Goal: Entertainment & Leisure: Browse casually

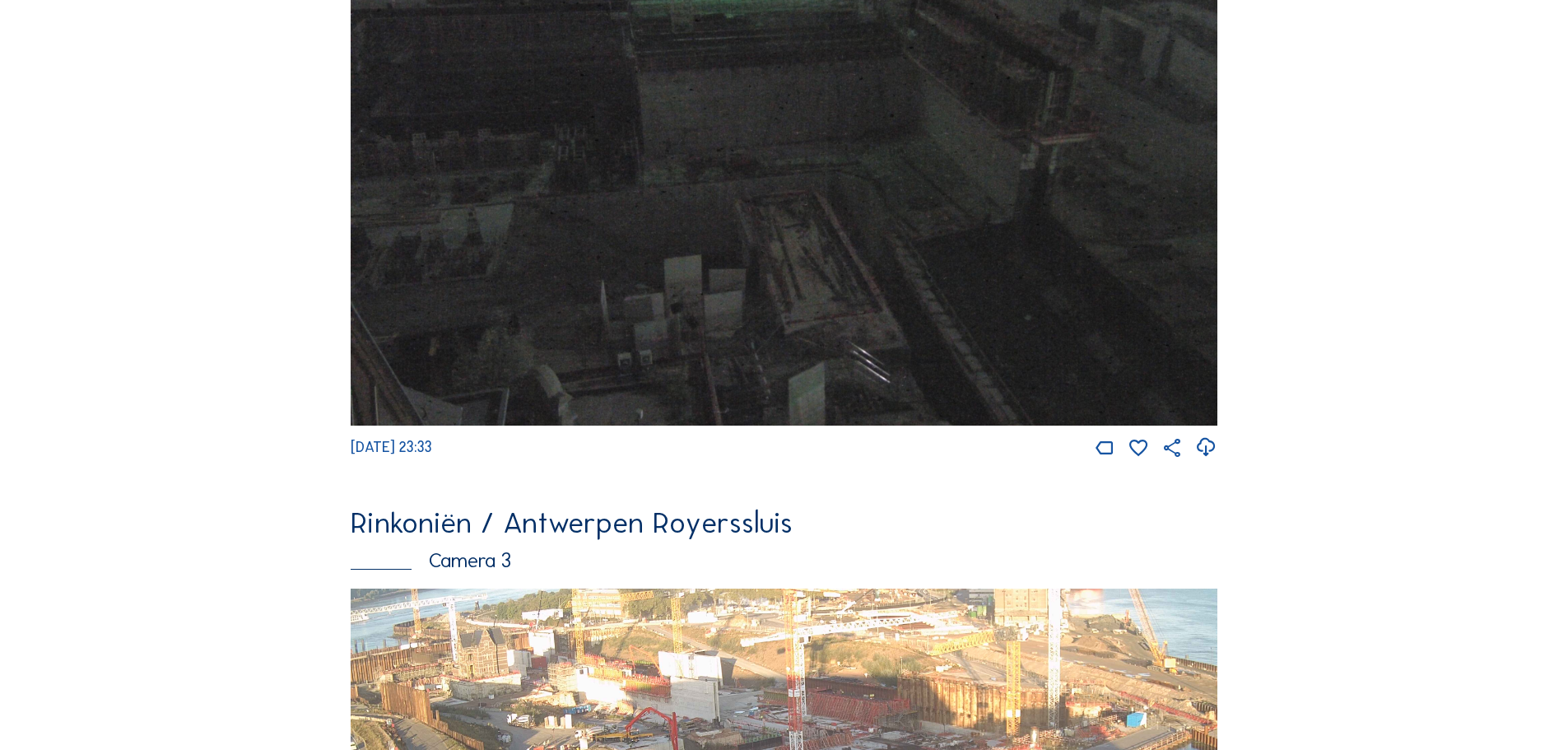
scroll to position [2141, 0]
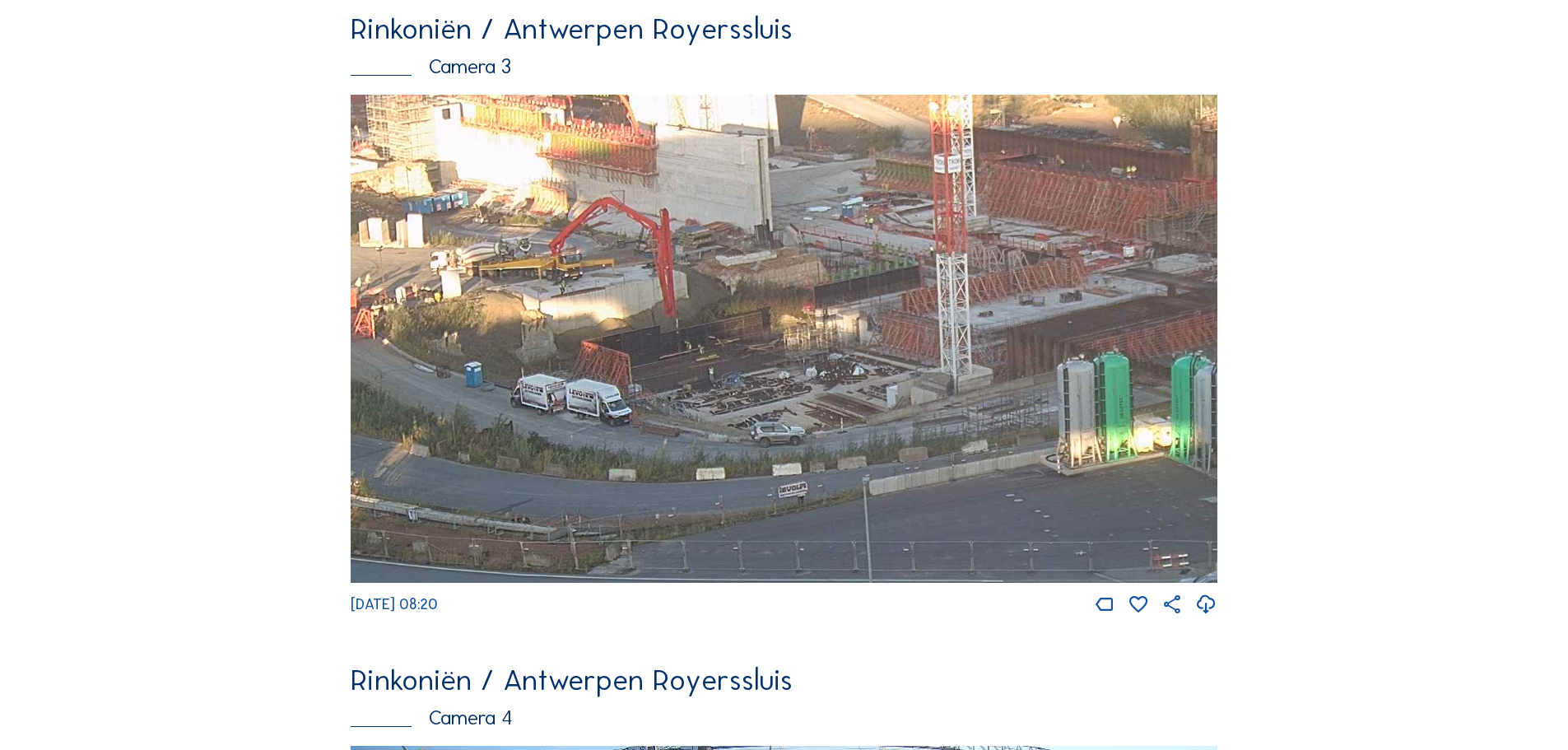
drag, startPoint x: 871, startPoint y: 360, endPoint x: 859, endPoint y: 385, distance: 27.7
click at [859, 385] on img at bounding box center [784, 339] width 866 height 488
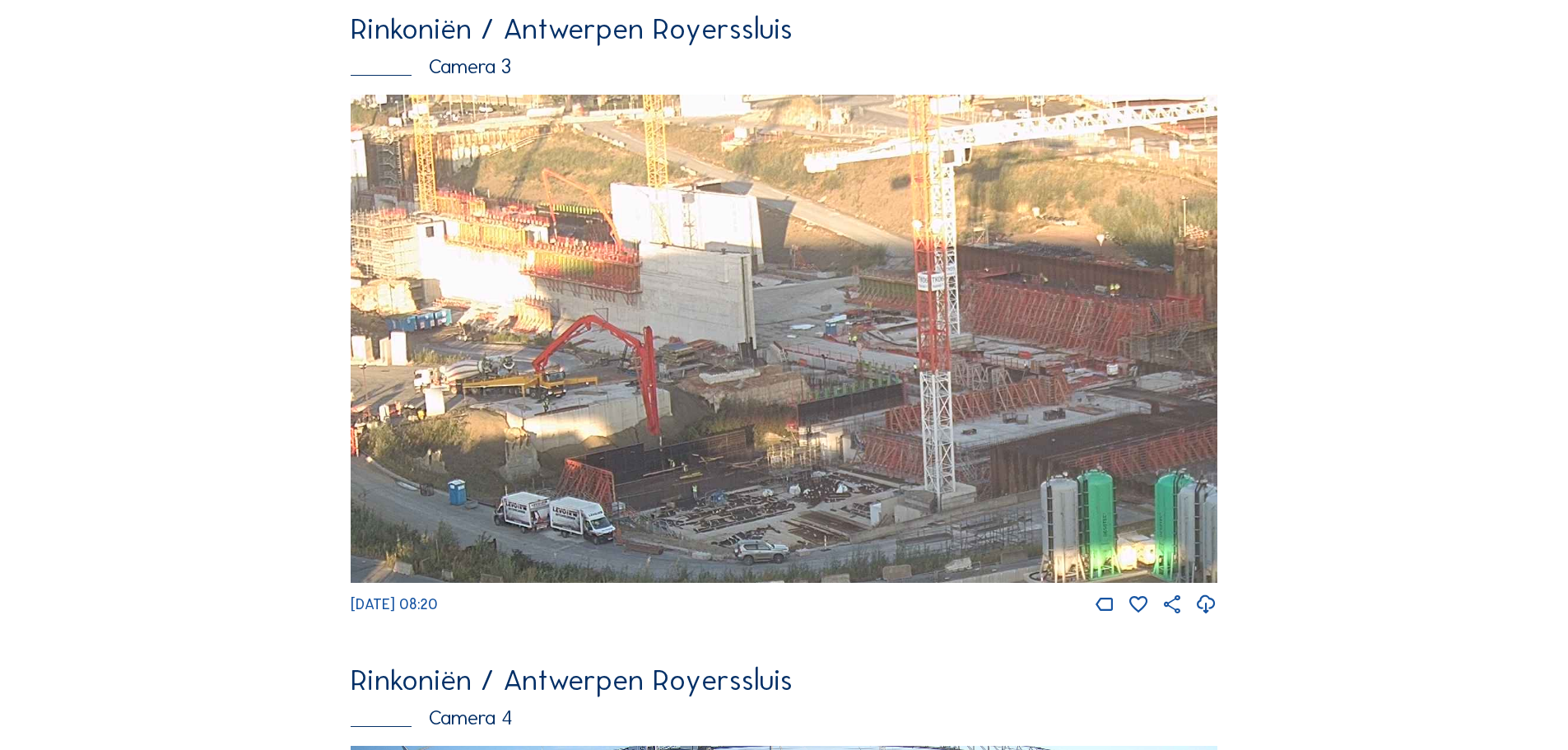
drag, startPoint x: 1025, startPoint y: 276, endPoint x: 1008, endPoint y: 398, distance: 123.2
click at [1008, 398] on img at bounding box center [784, 339] width 866 height 488
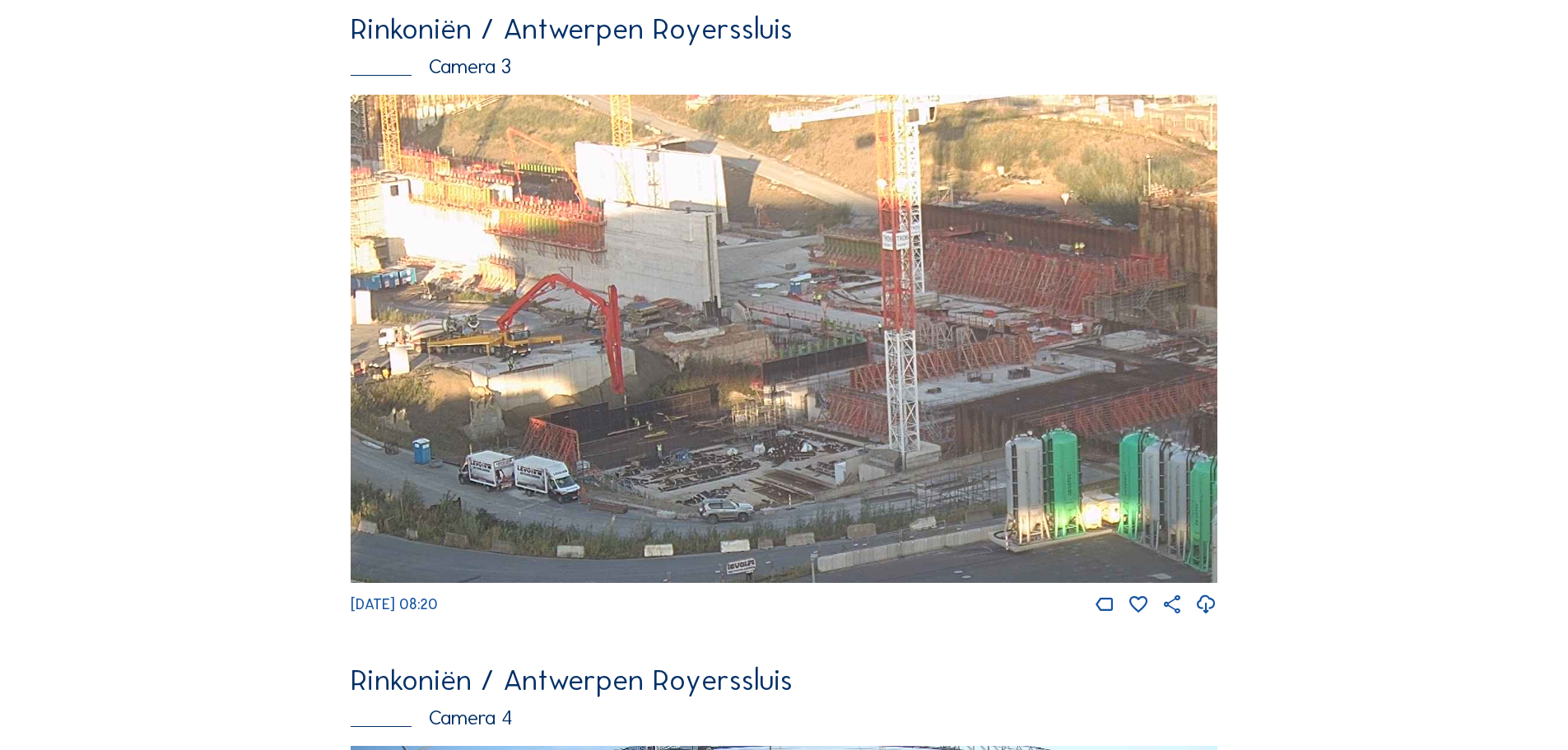
drag, startPoint x: 1072, startPoint y: 306, endPoint x: 1053, endPoint y: 225, distance: 83.2
click at [1053, 225] on img at bounding box center [784, 339] width 866 height 488
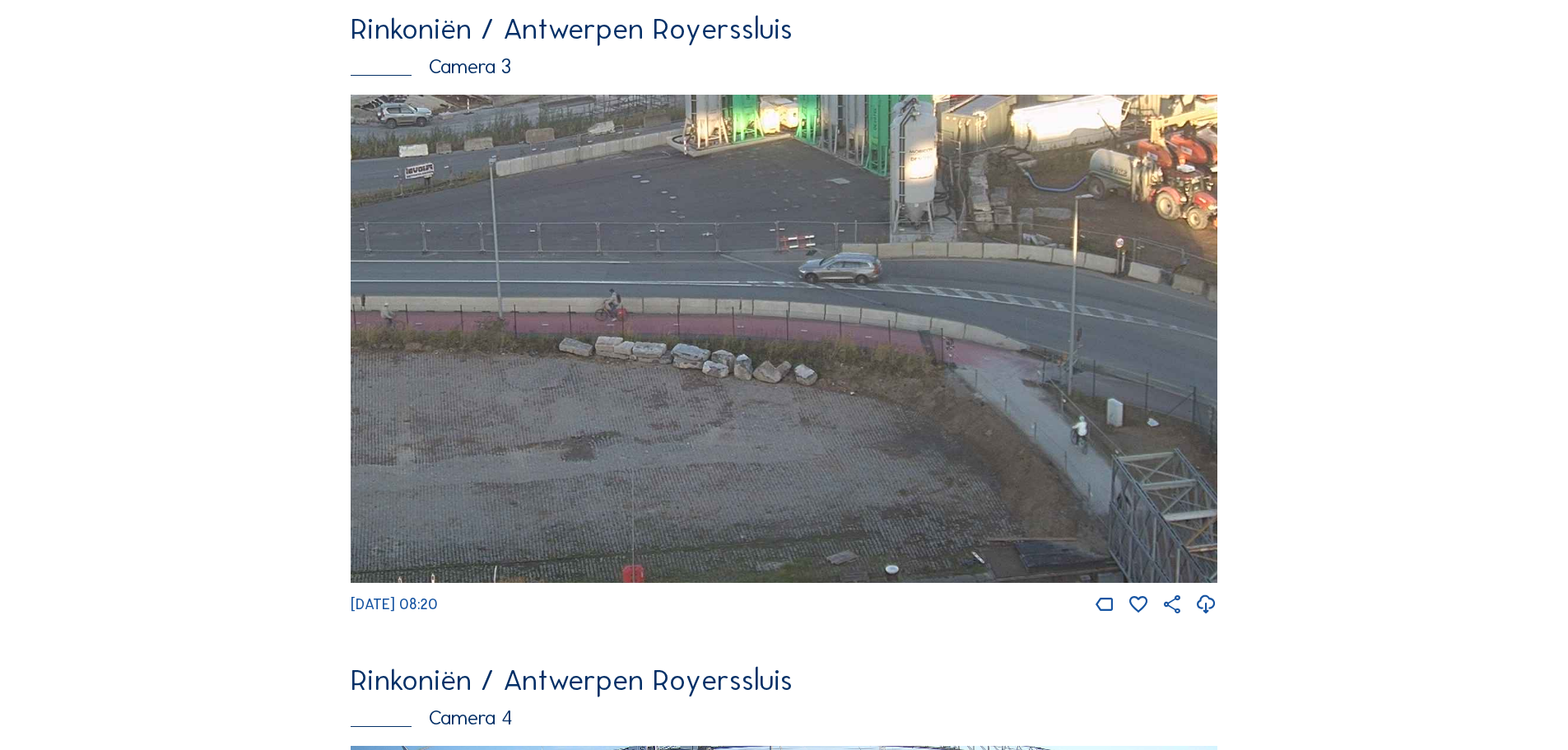
drag, startPoint x: 1118, startPoint y: 484, endPoint x: 776, endPoint y: 117, distance: 501.7
click at [776, 117] on img at bounding box center [784, 339] width 866 height 488
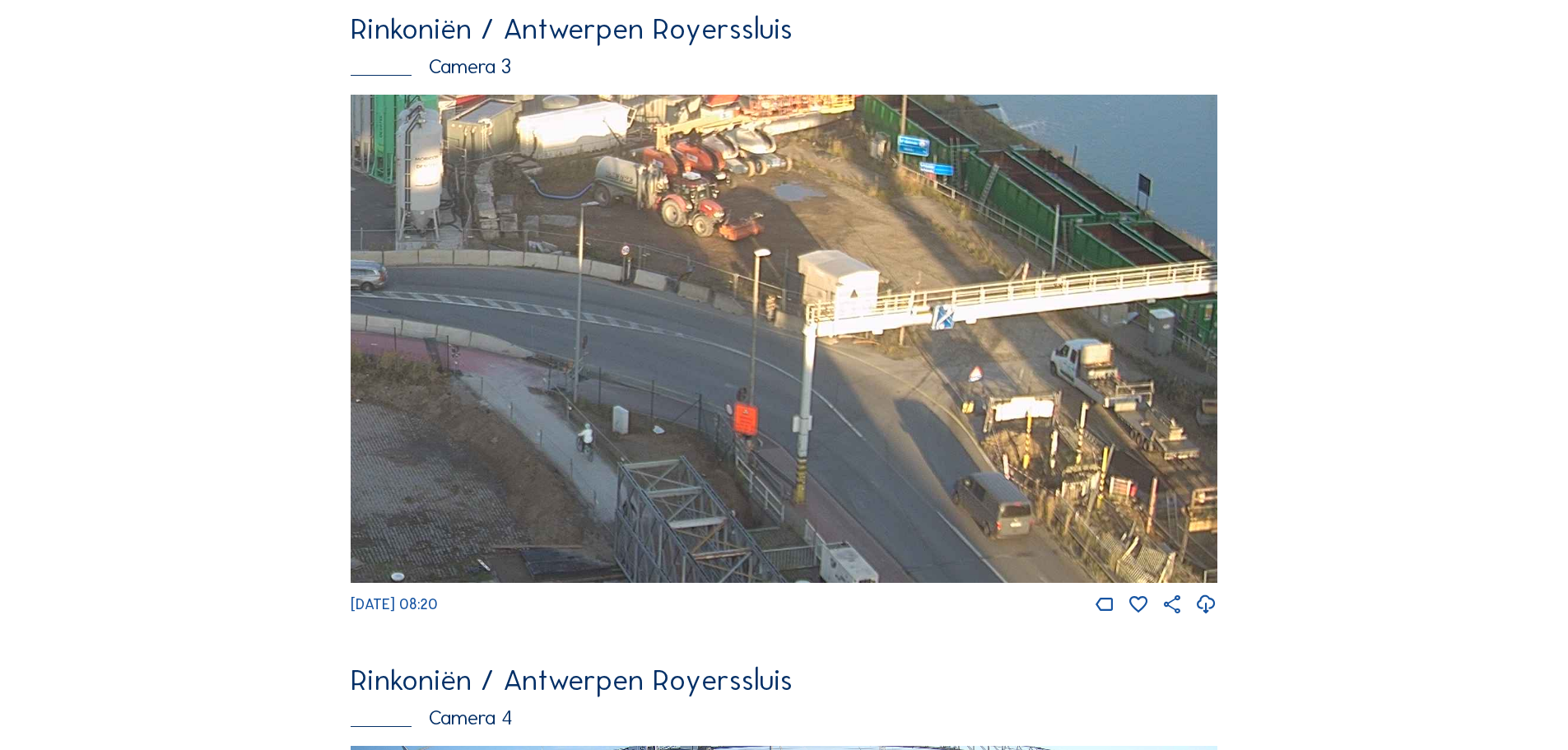
drag, startPoint x: 1030, startPoint y: 234, endPoint x: 90, endPoint y: 250, distance: 940.1
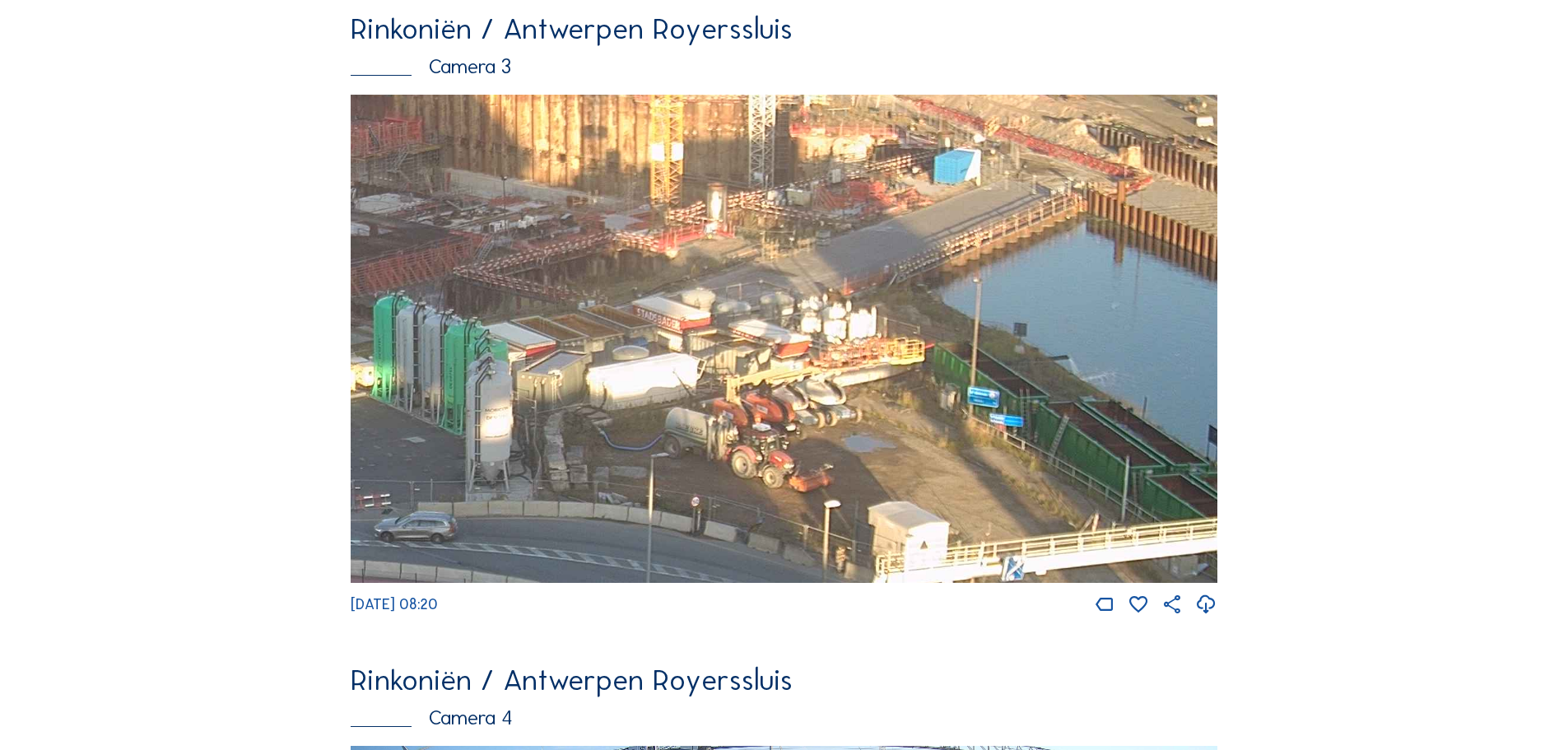
drag, startPoint x: 822, startPoint y: 175, endPoint x: 892, endPoint y: 426, distance: 260.6
click at [892, 426] on img at bounding box center [784, 339] width 866 height 488
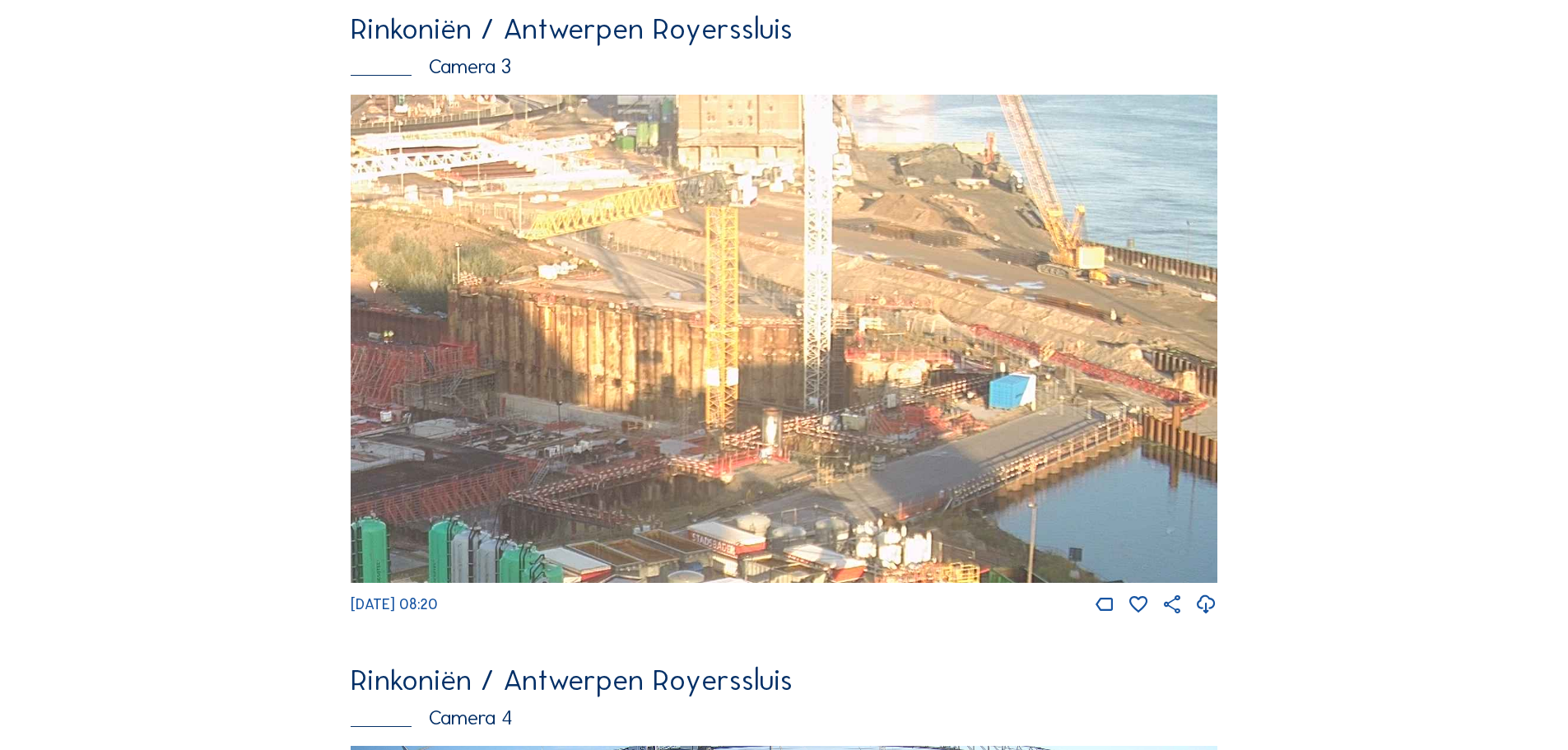
drag, startPoint x: 665, startPoint y: 388, endPoint x: 721, endPoint y: 613, distance: 231.9
click at [721, 613] on div "[DATE] 08:20" at bounding box center [784, 356] width 866 height 523
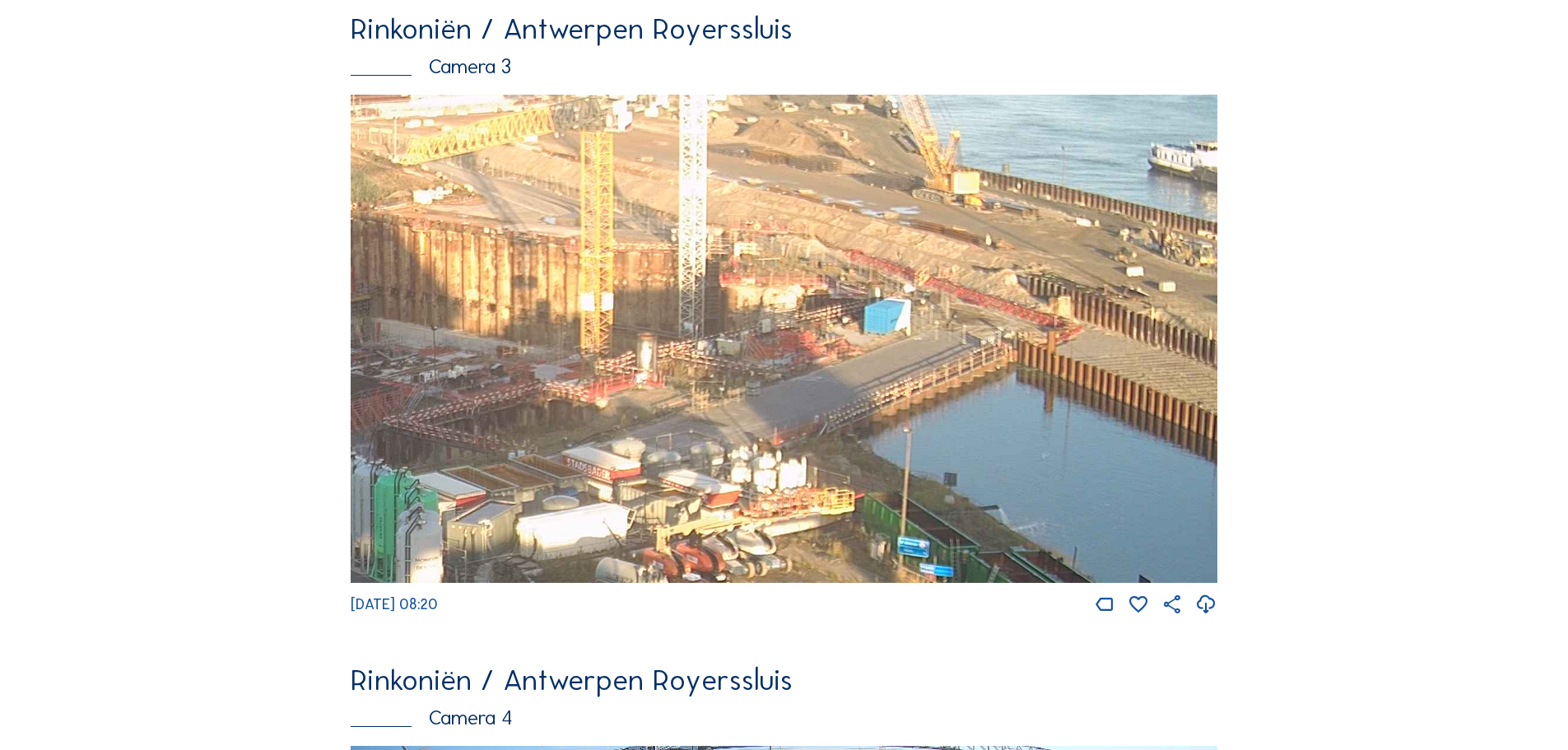
drag, startPoint x: 1159, startPoint y: 451, endPoint x: 836, endPoint y: 345, distance: 339.9
click at [735, 375] on img at bounding box center [784, 339] width 866 height 488
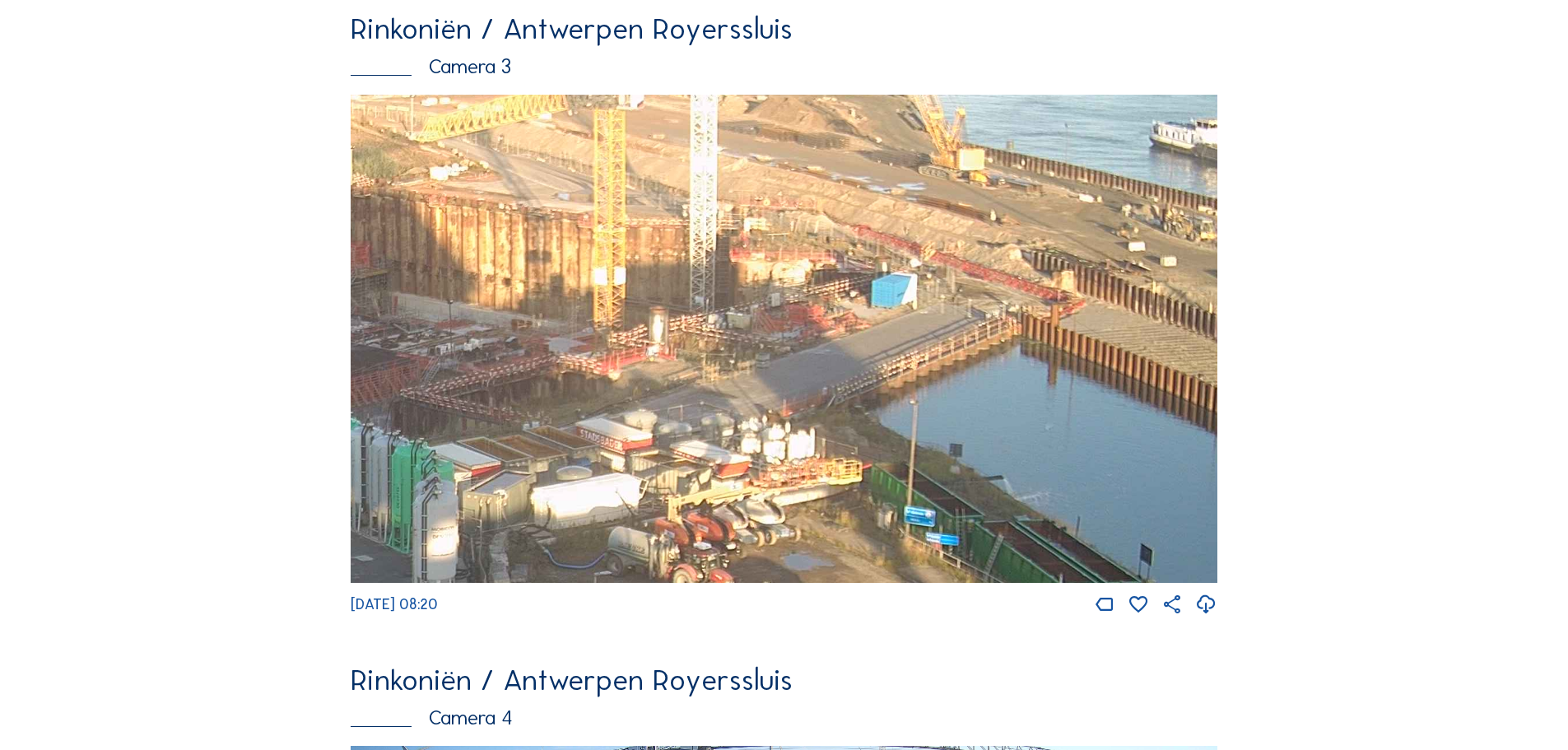
drag, startPoint x: 947, startPoint y: 326, endPoint x: 447, endPoint y: 249, distance: 505.9
click at [447, 249] on img at bounding box center [784, 339] width 866 height 488
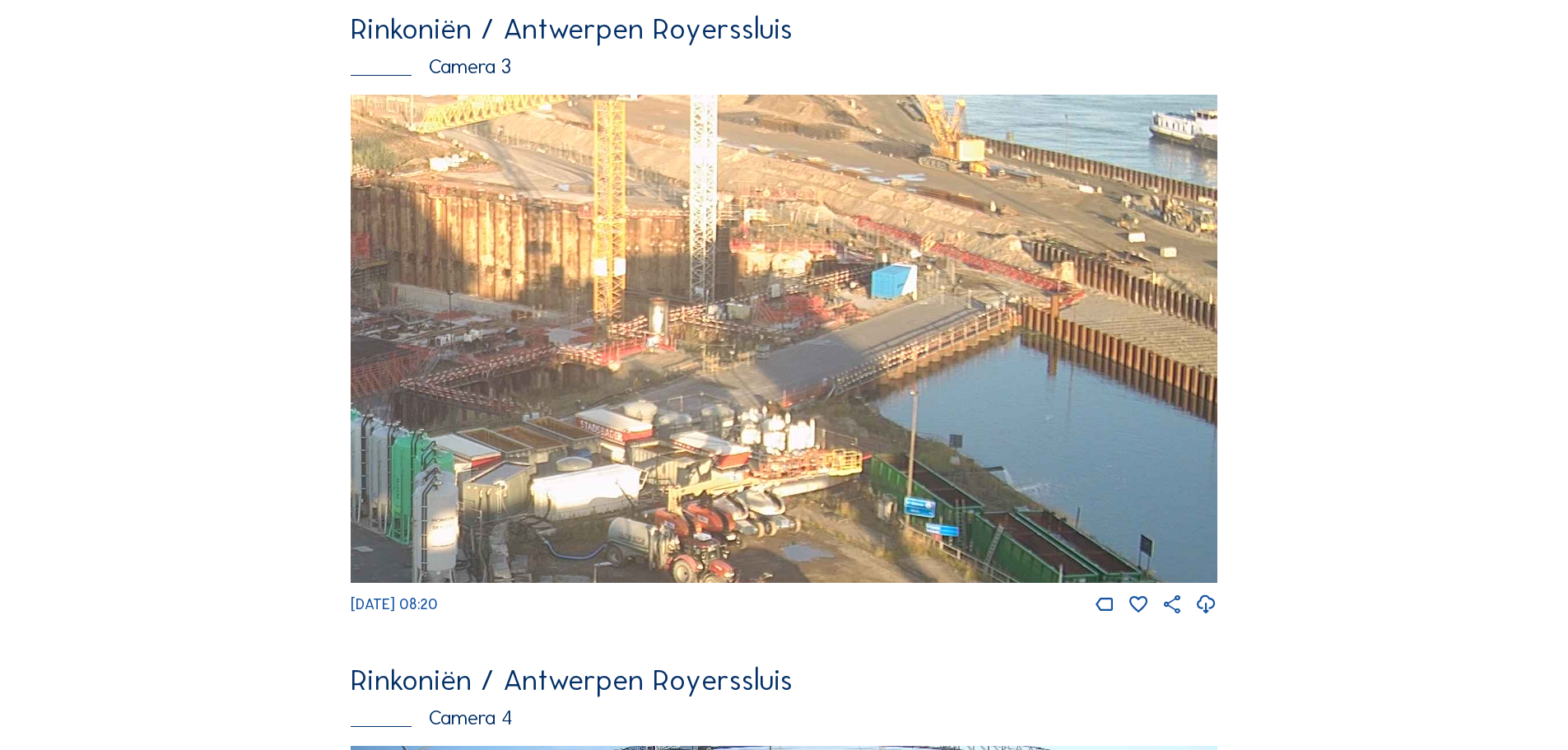
drag, startPoint x: 993, startPoint y: 277, endPoint x: 877, endPoint y: 269, distance: 116.3
click at [877, 269] on img at bounding box center [784, 339] width 866 height 488
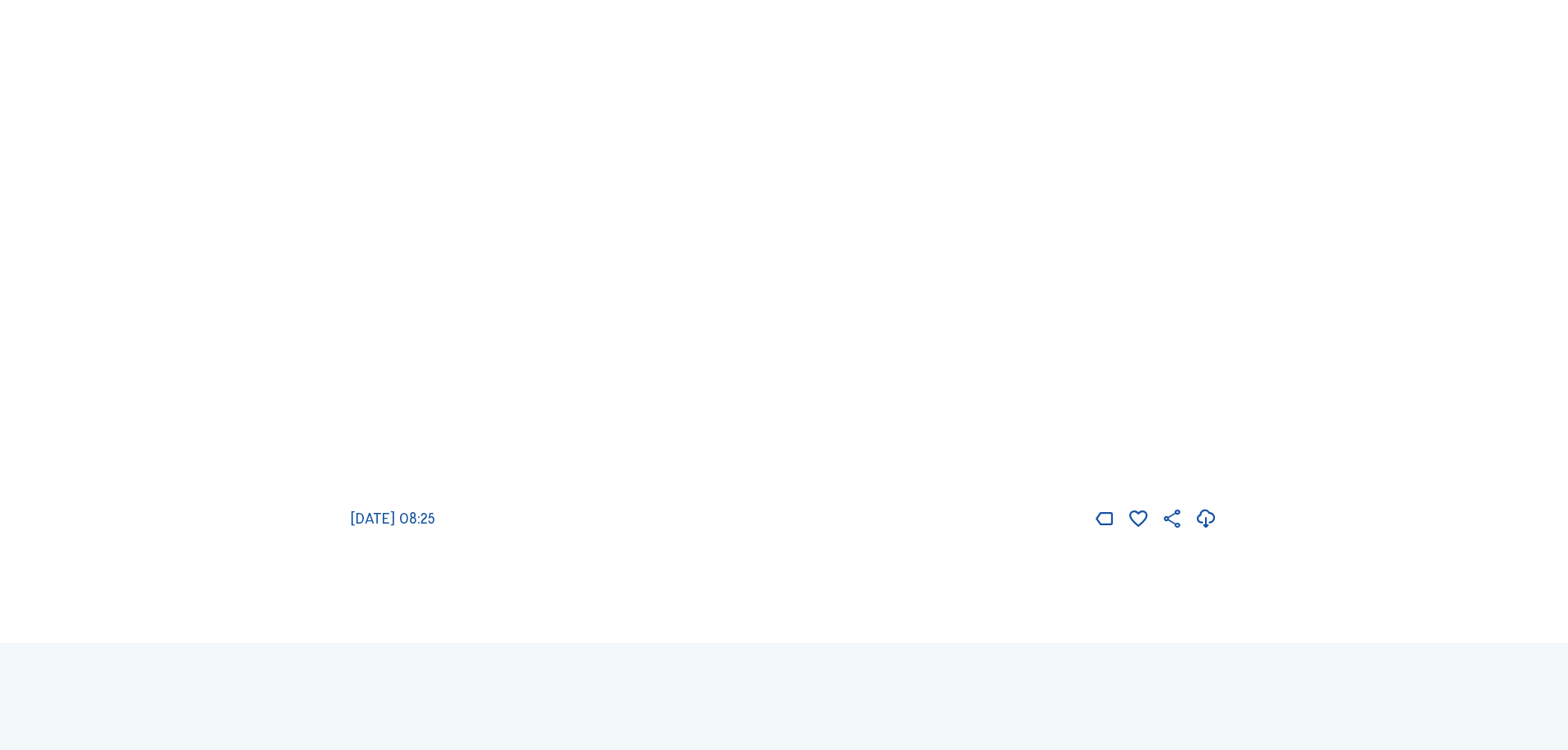
scroll to position [2801, 0]
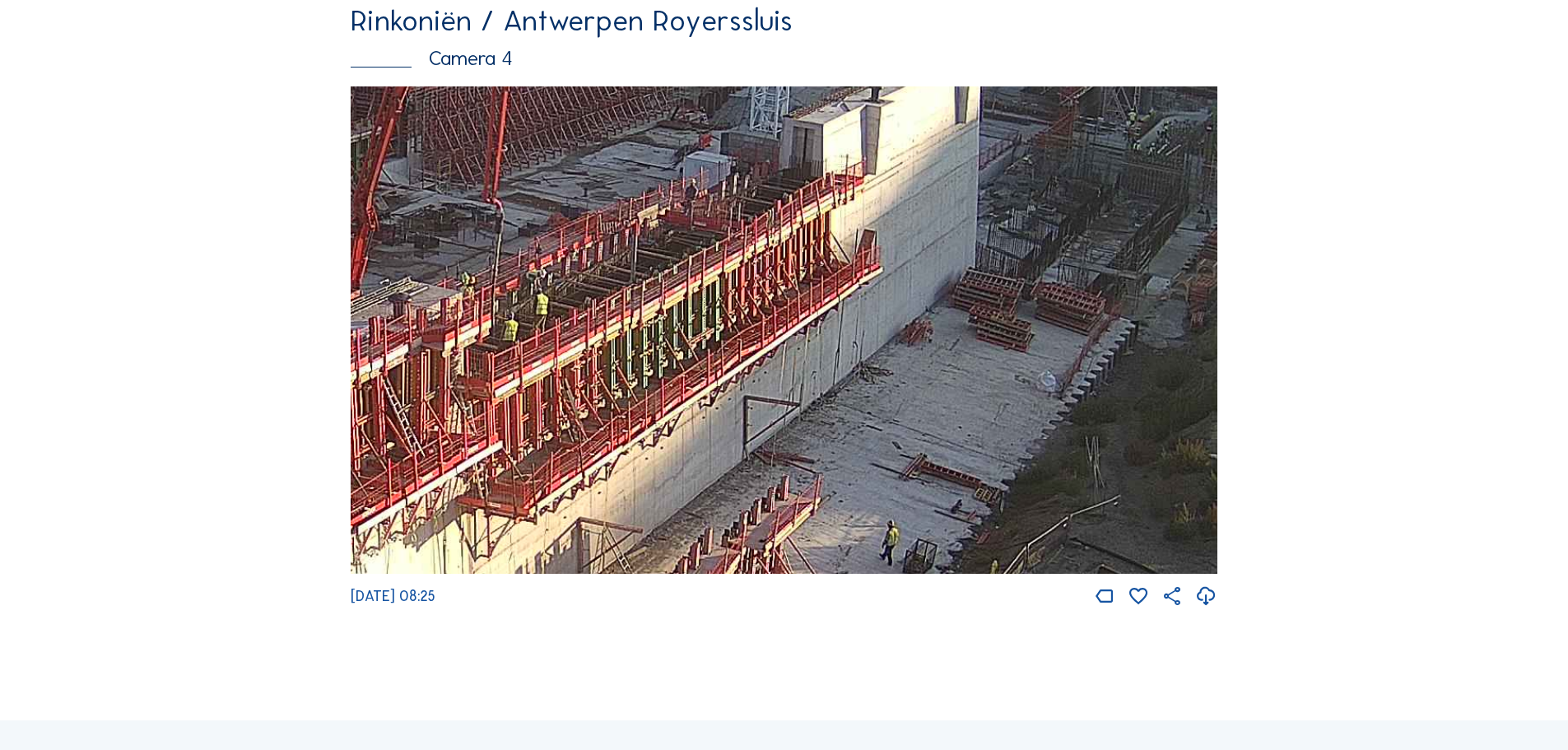
drag, startPoint x: 904, startPoint y: 364, endPoint x: 644, endPoint y: 336, distance: 261.5
click at [644, 336] on img at bounding box center [784, 330] width 866 height 488
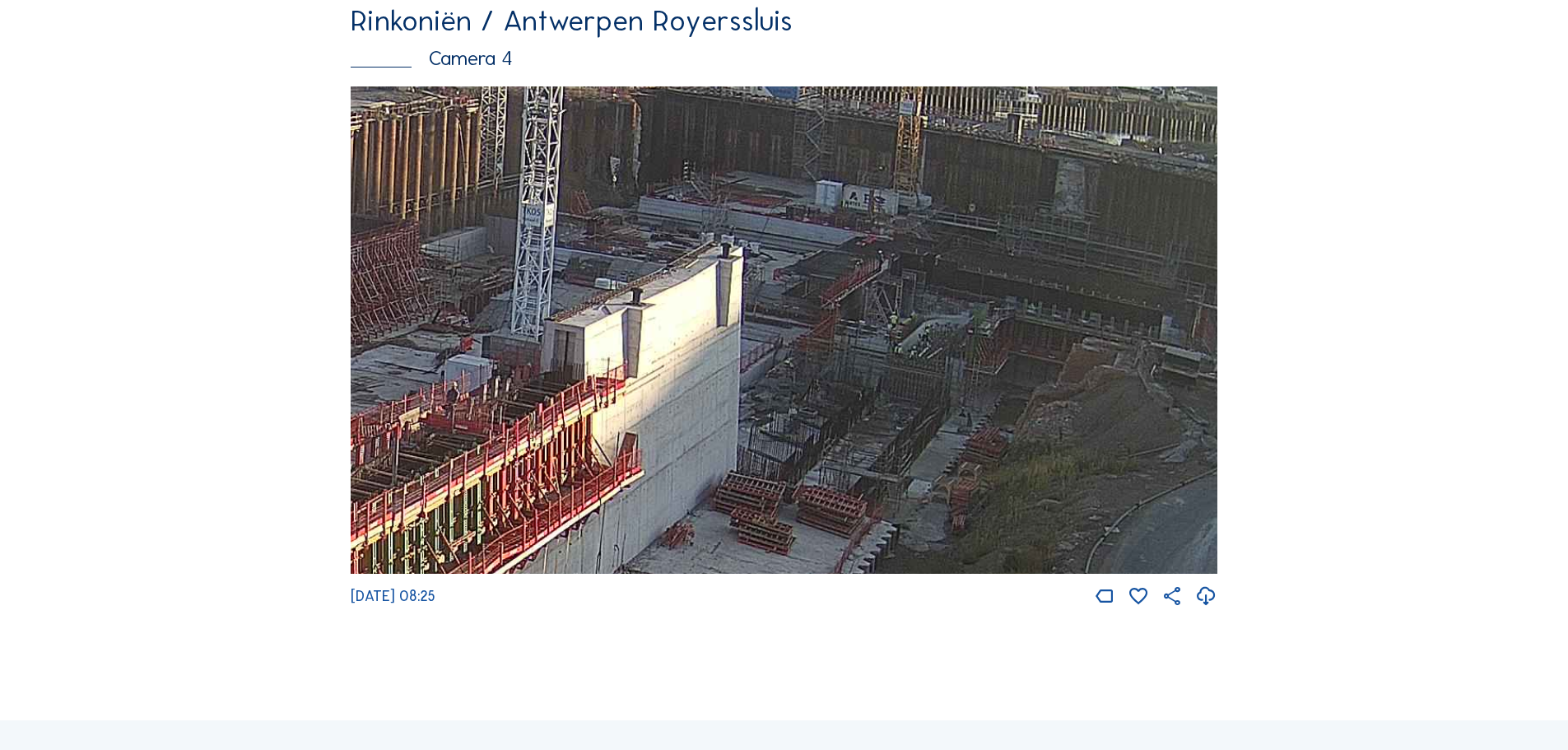
drag, startPoint x: 1153, startPoint y: 341, endPoint x: 914, endPoint y: 543, distance: 312.9
click at [914, 543] on img at bounding box center [784, 330] width 866 height 488
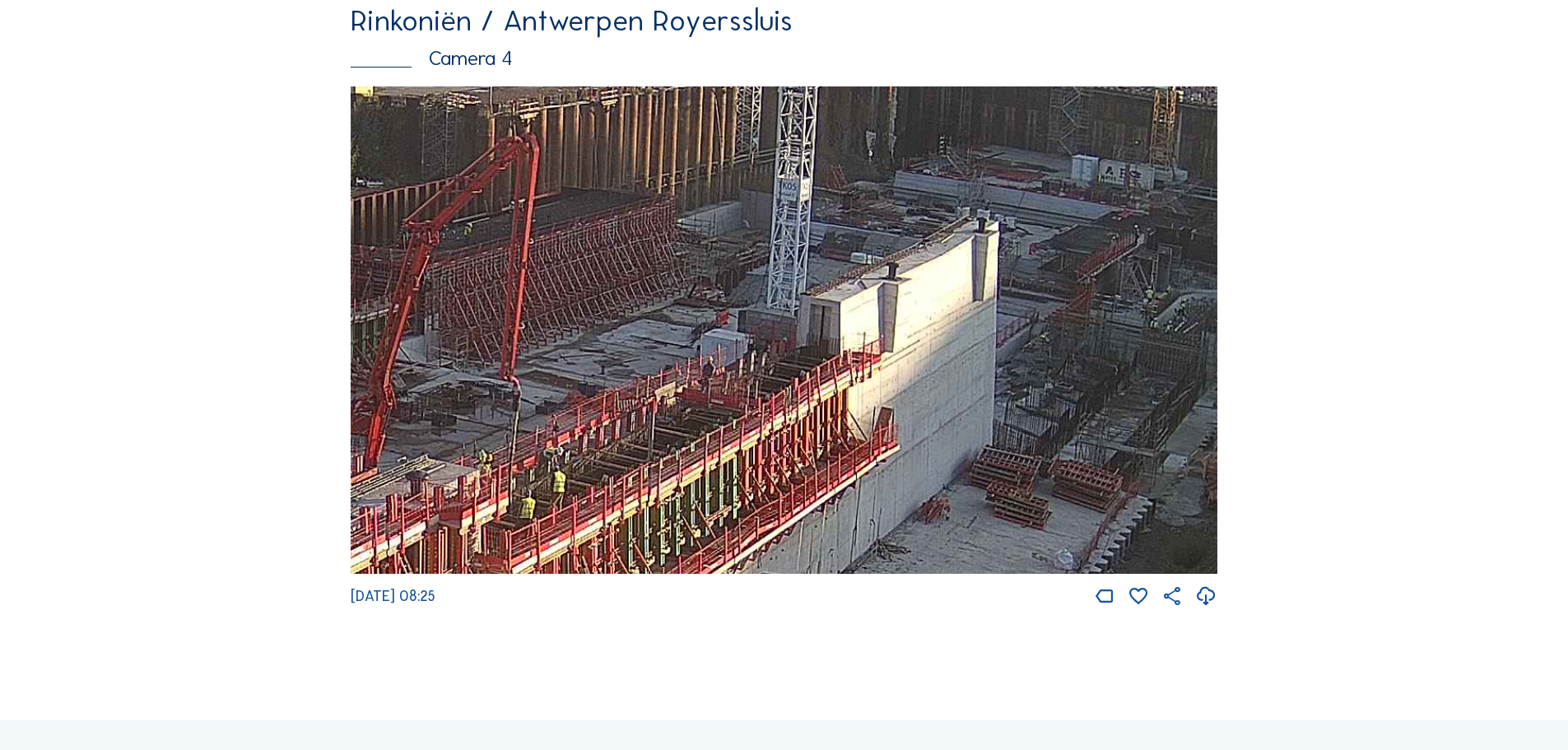
drag, startPoint x: 772, startPoint y: 522, endPoint x: 1087, endPoint y: 486, distance: 317.1
click at [1087, 486] on img at bounding box center [784, 330] width 866 height 488
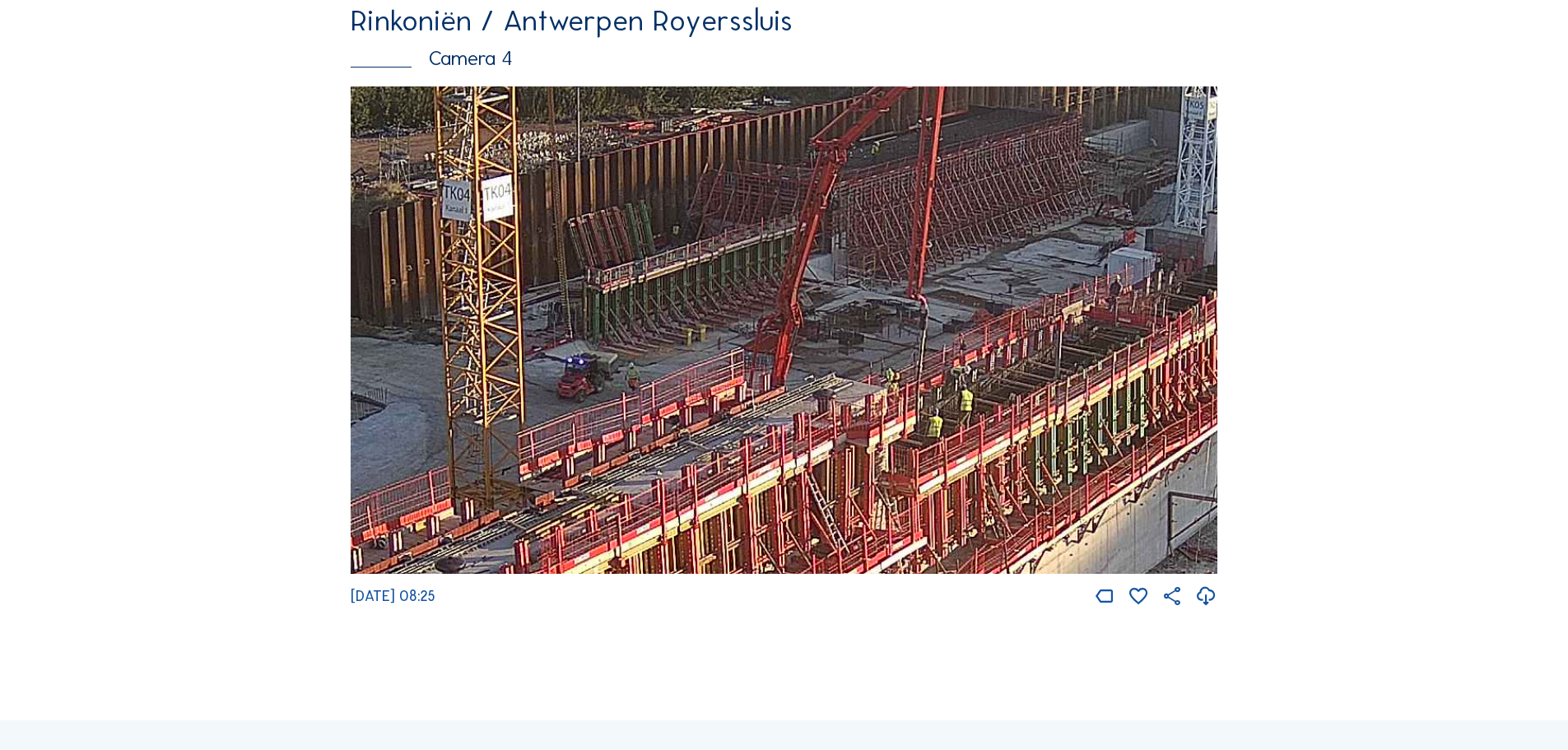
drag, startPoint x: 789, startPoint y: 441, endPoint x: 1197, endPoint y: 360, distance: 416.0
click at [1197, 360] on img at bounding box center [784, 330] width 866 height 488
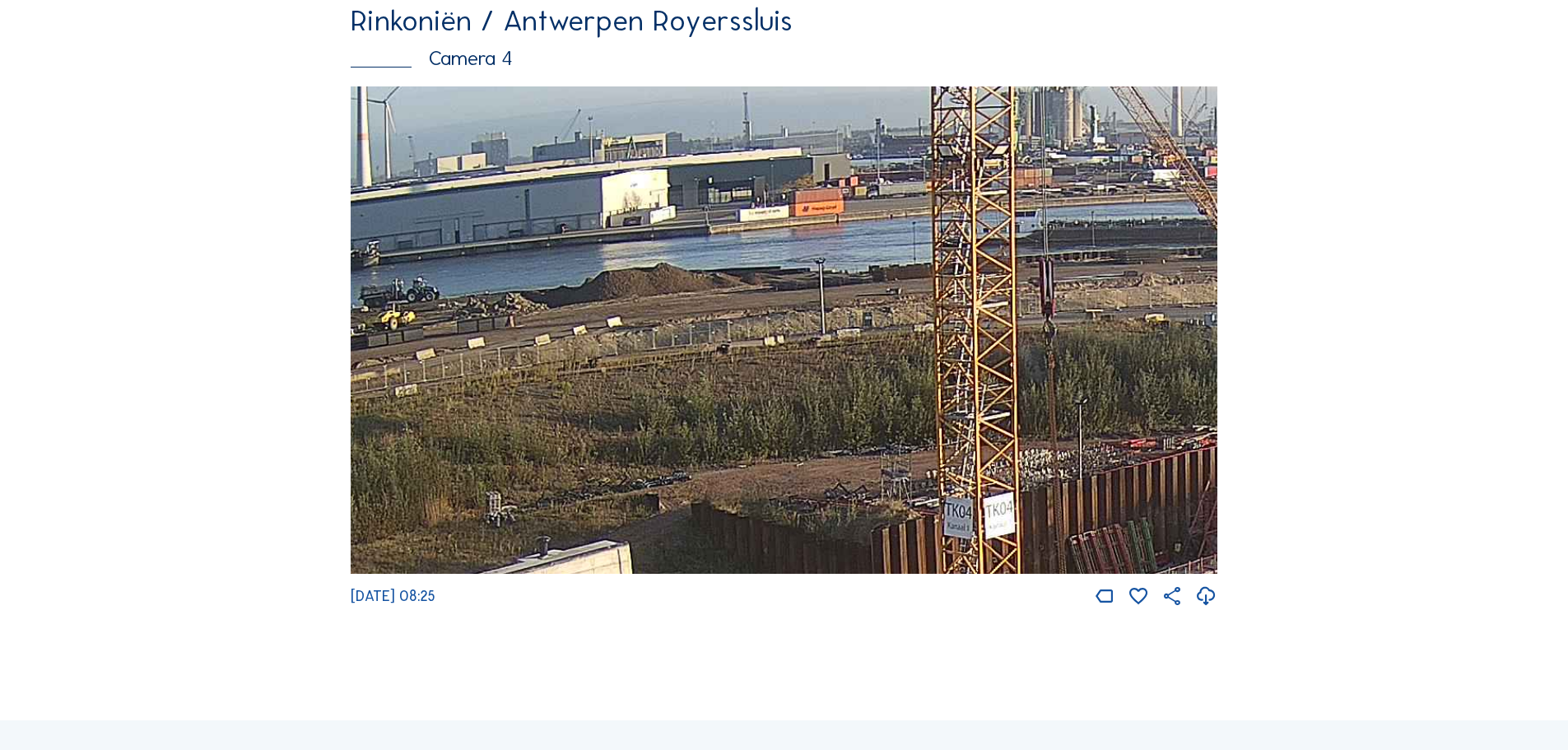
drag, startPoint x: 796, startPoint y: 295, endPoint x: 1298, endPoint y: 610, distance: 592.6
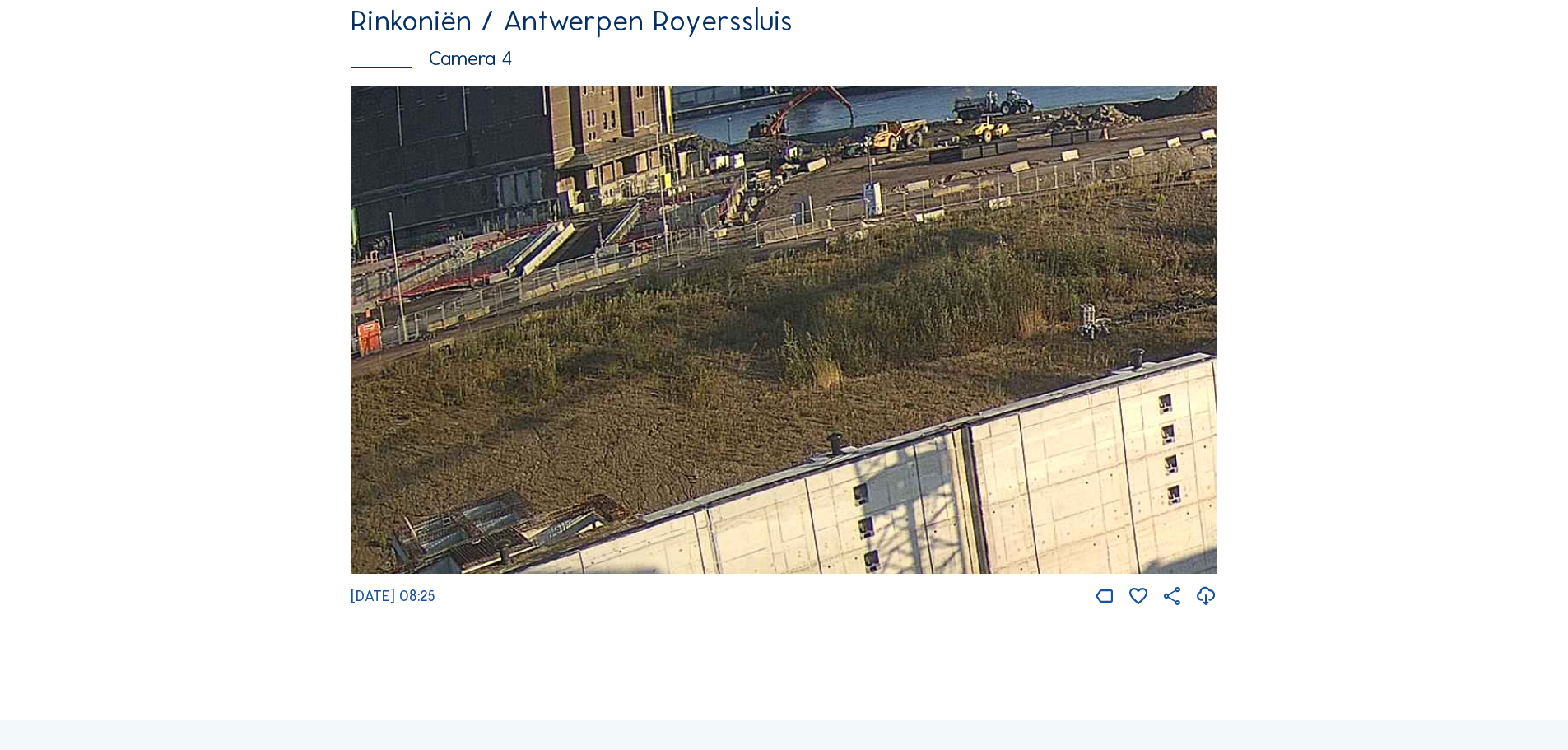
drag, startPoint x: 620, startPoint y: 446, endPoint x: 1205, endPoint y: 264, distance: 612.7
click at [1205, 264] on img at bounding box center [784, 330] width 866 height 488
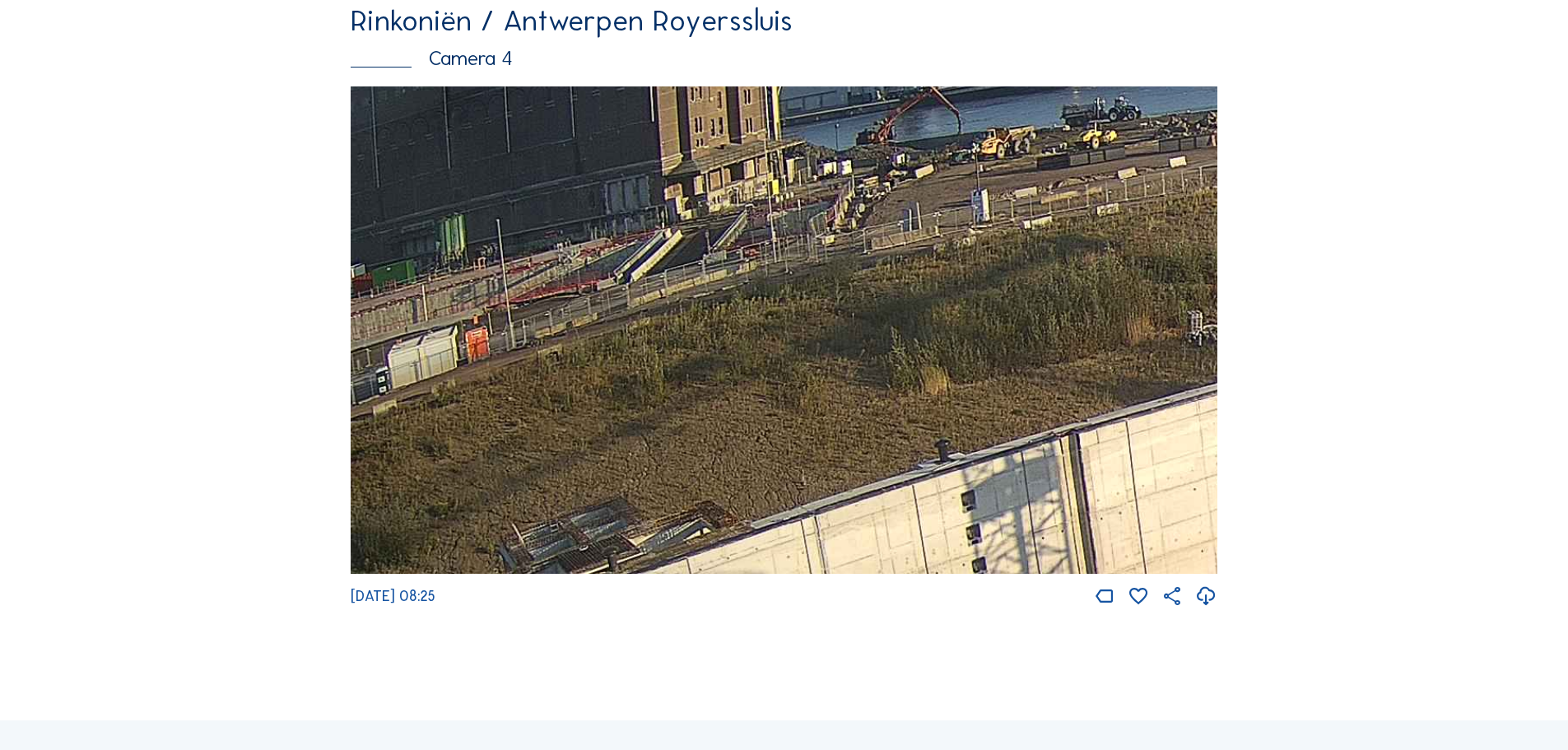
drag, startPoint x: 757, startPoint y: 301, endPoint x: 947, endPoint y: 7, distance: 350.1
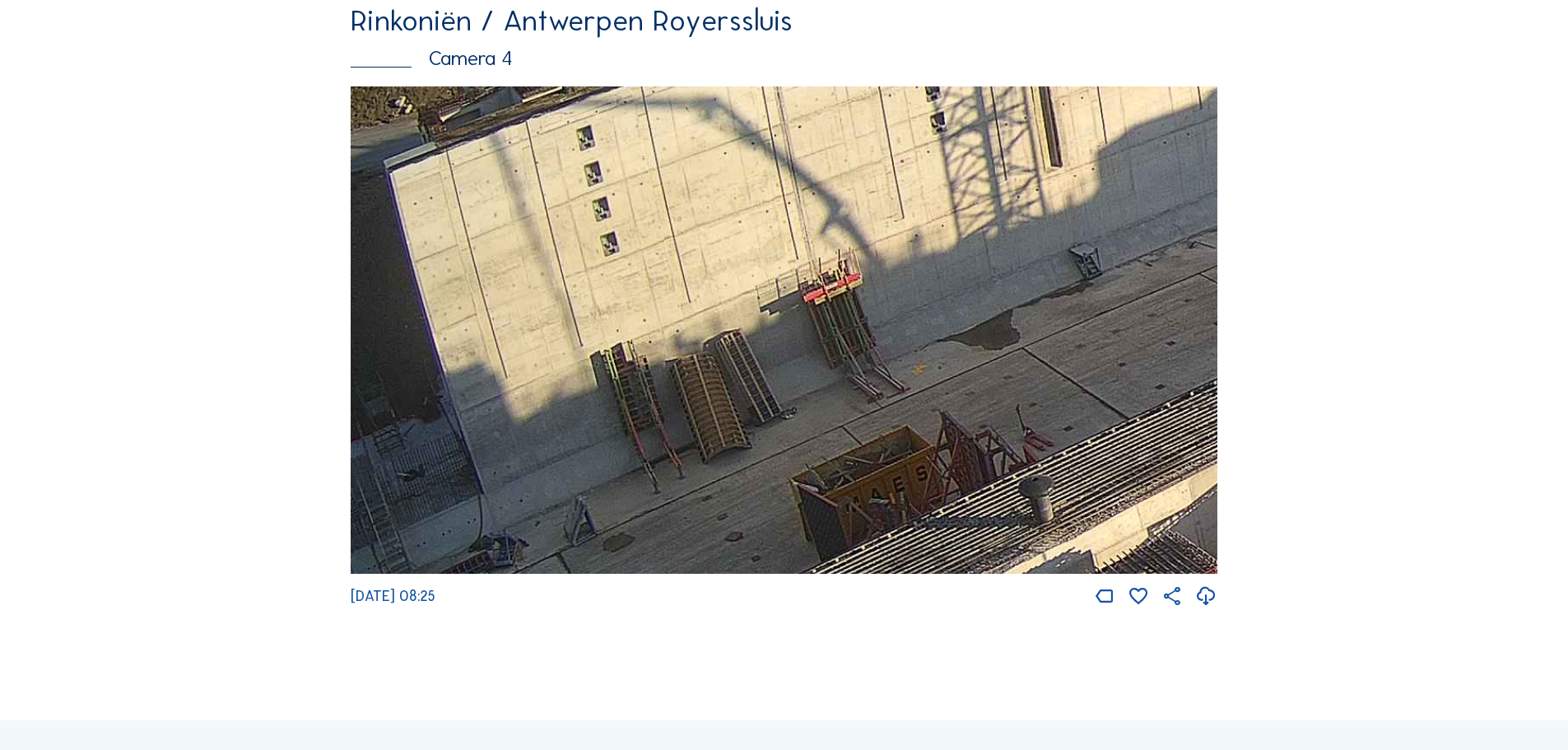
drag, startPoint x: 871, startPoint y: 494, endPoint x: 920, endPoint y: 317, distance: 183.7
click at [920, 317] on img at bounding box center [784, 330] width 866 height 488
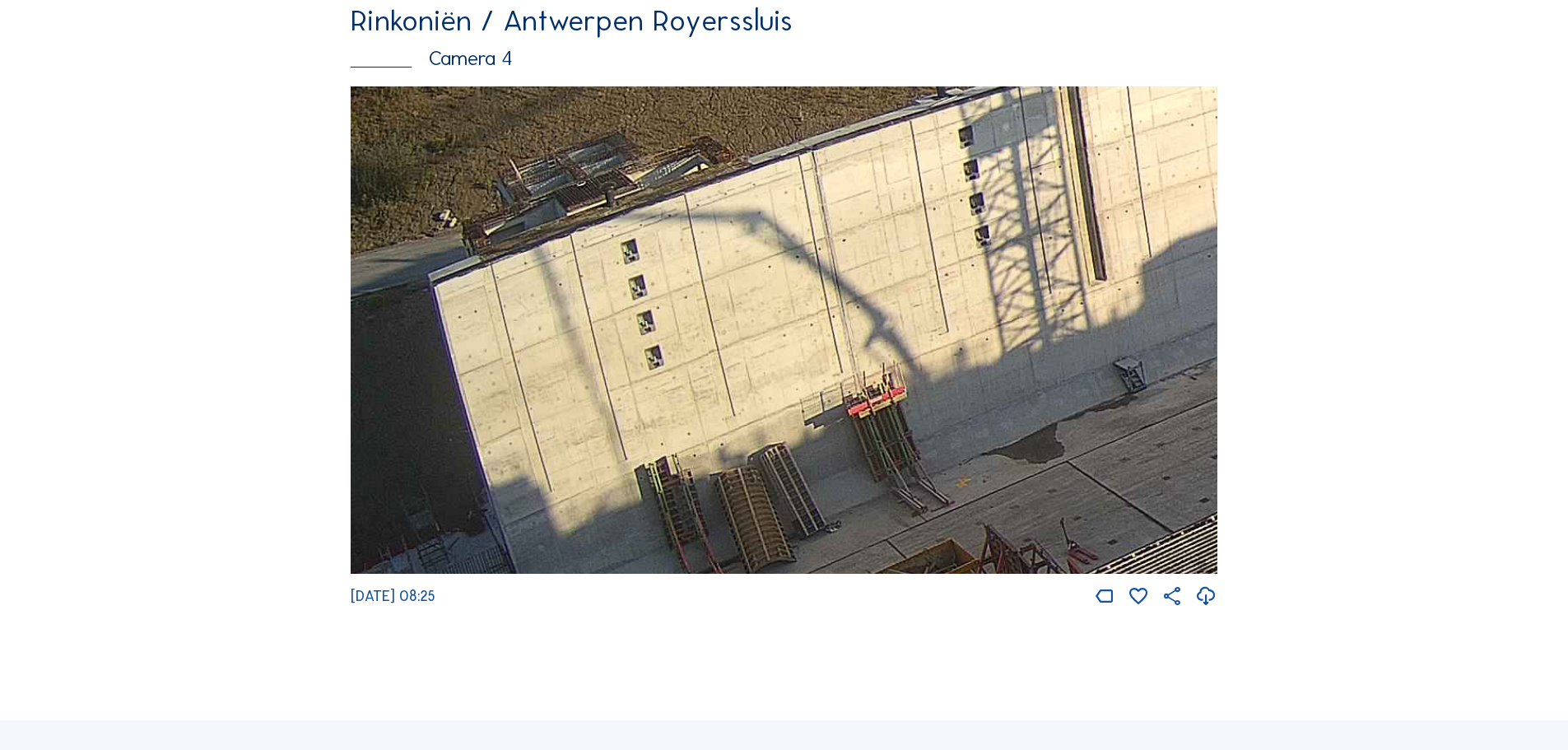
drag, startPoint x: 920, startPoint y: 317, endPoint x: 953, endPoint y: 158, distance: 162.4
click at [953, 158] on img at bounding box center [784, 330] width 866 height 488
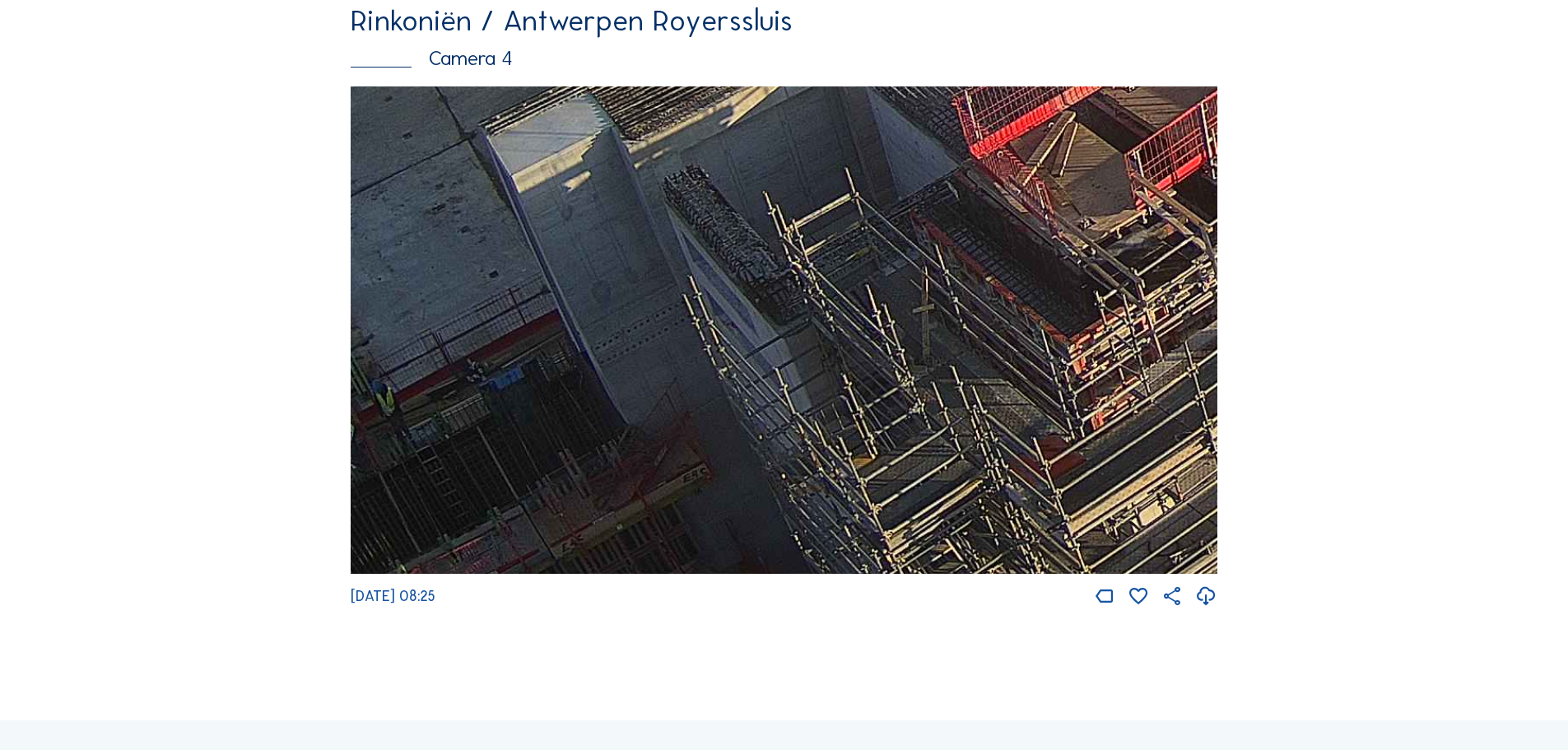
drag, startPoint x: 1096, startPoint y: 462, endPoint x: 914, endPoint y: -7, distance: 503.1
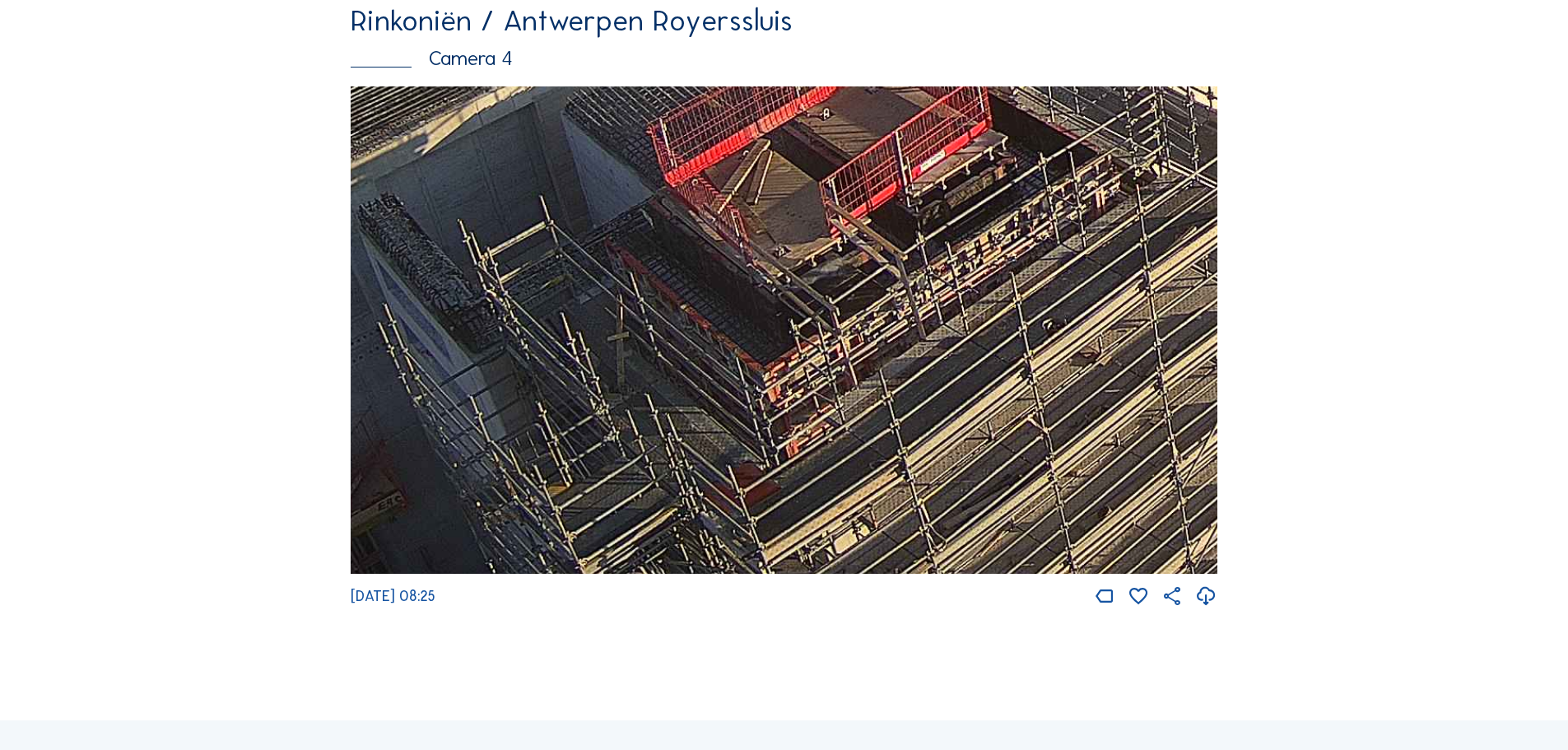
drag, startPoint x: 1094, startPoint y: 334, endPoint x: 788, endPoint y: 363, distance: 307.4
click at [788, 363] on img at bounding box center [784, 330] width 866 height 488
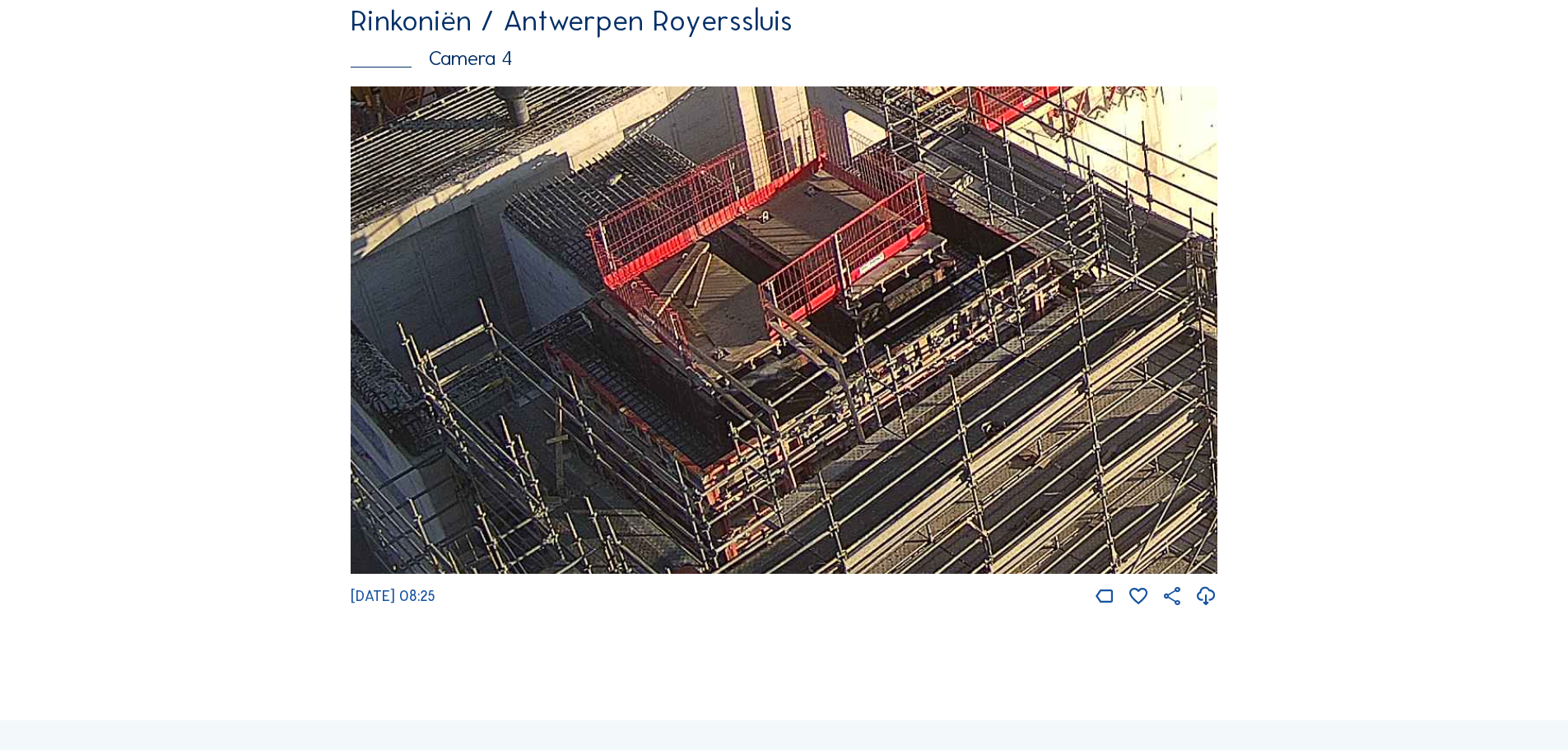
drag, startPoint x: 983, startPoint y: 285, endPoint x: 917, endPoint y: 400, distance: 132.6
click at [917, 400] on img at bounding box center [784, 330] width 866 height 488
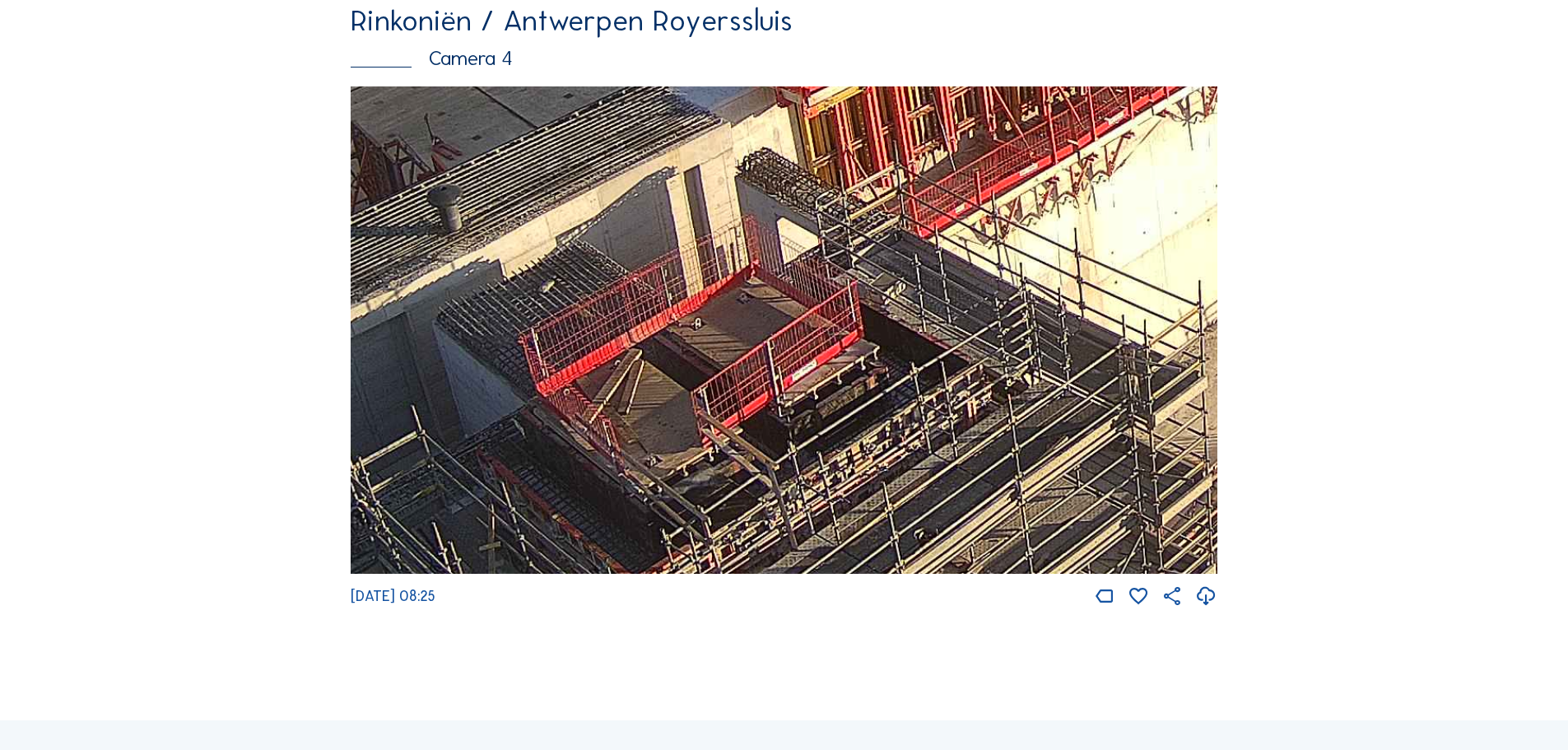
drag, startPoint x: 982, startPoint y: 337, endPoint x: 920, endPoint y: 432, distance: 113.4
click at [920, 432] on img at bounding box center [784, 330] width 866 height 488
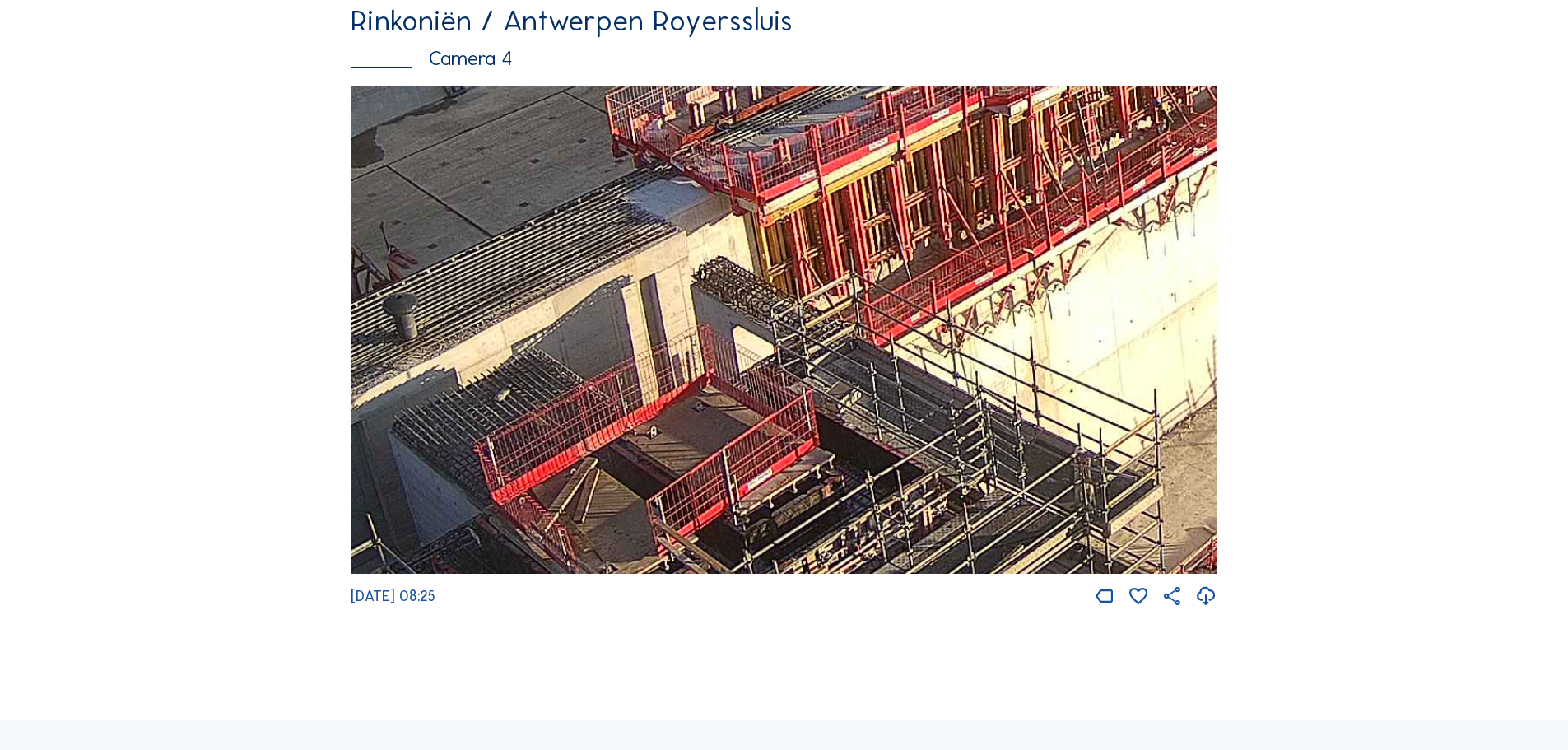
drag, startPoint x: 952, startPoint y: 316, endPoint x: 885, endPoint y: 455, distance: 154.3
click at [885, 455] on img at bounding box center [784, 330] width 866 height 488
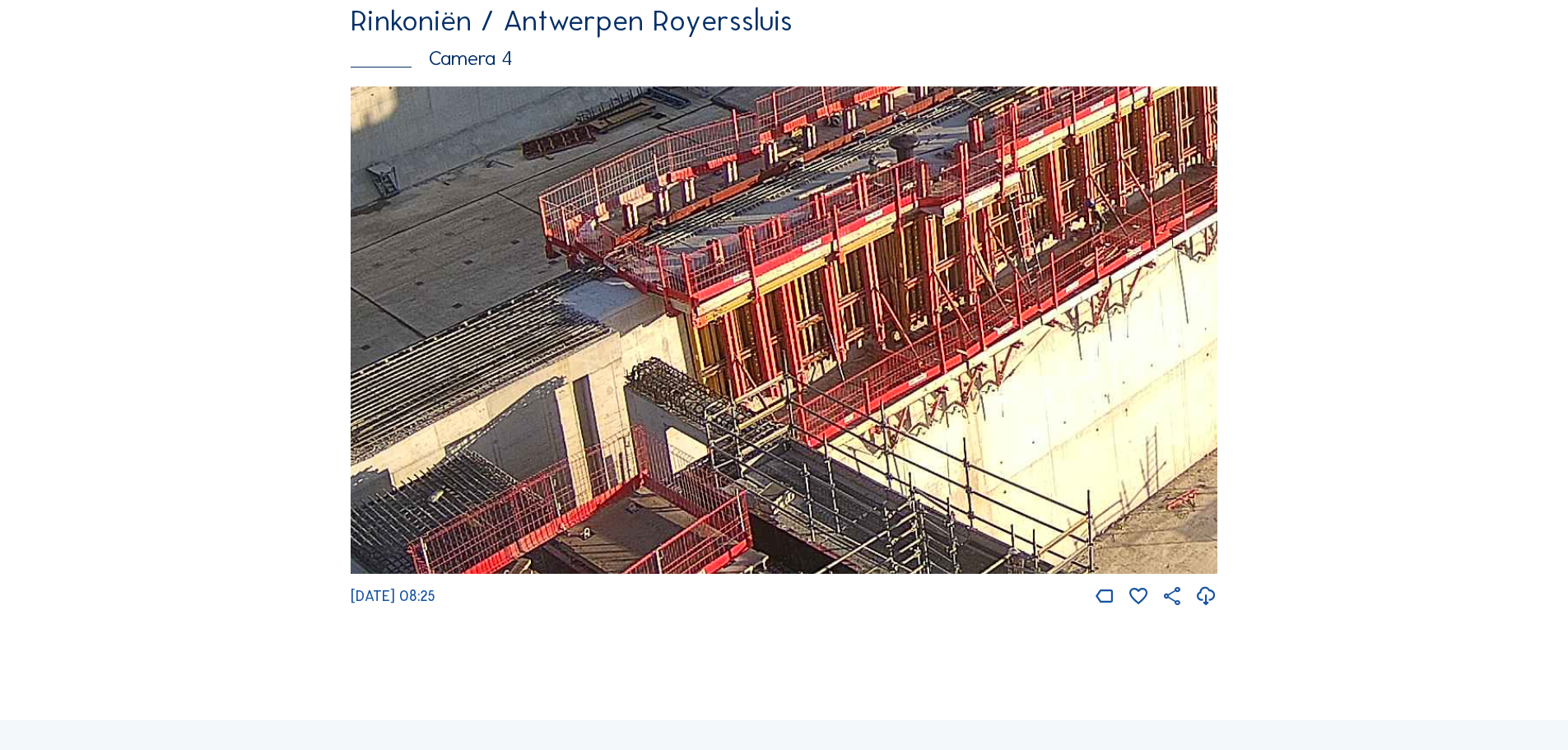
drag, startPoint x: 970, startPoint y: 315, endPoint x: 918, endPoint y: 390, distance: 91.3
click at [918, 390] on img at bounding box center [784, 330] width 866 height 488
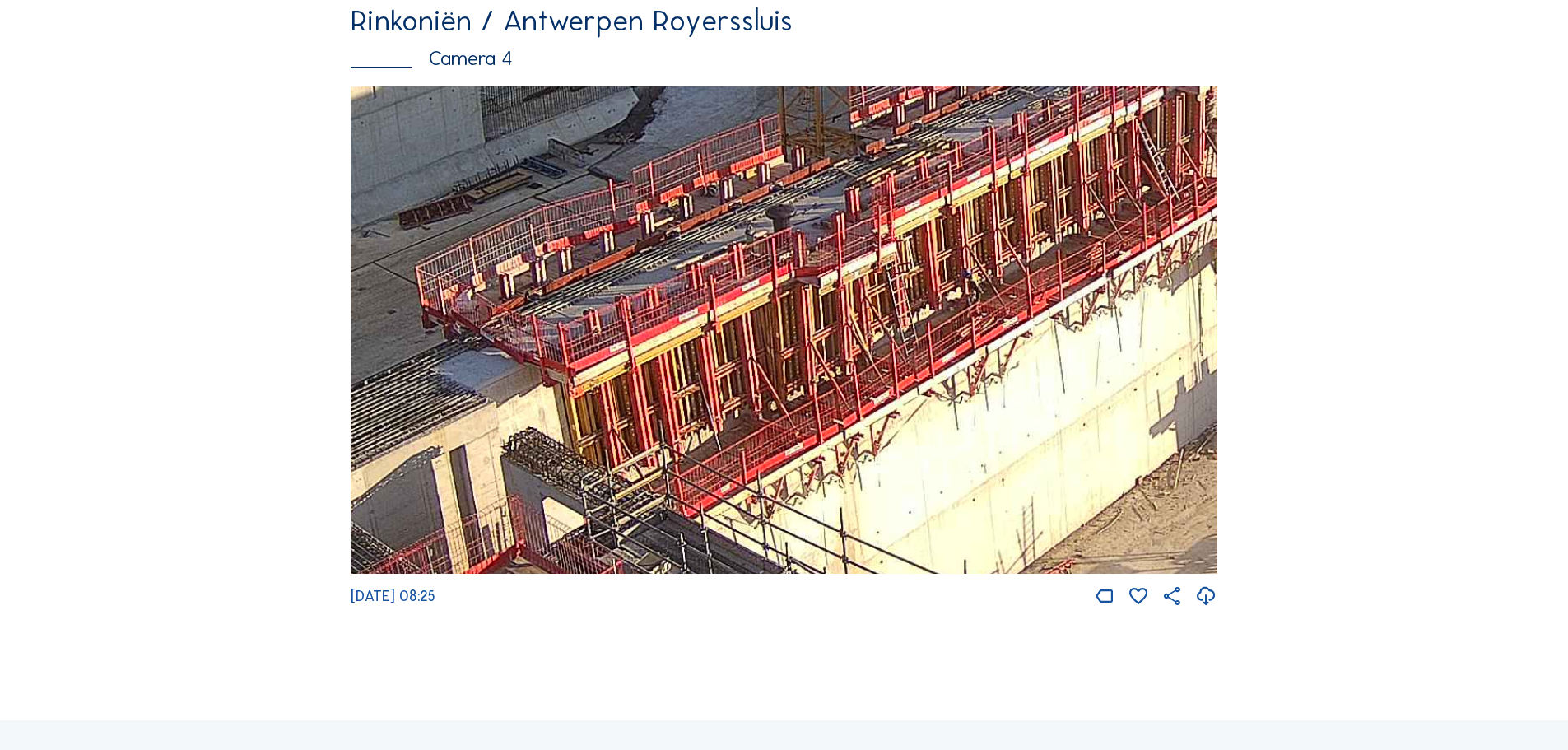
drag, startPoint x: 1111, startPoint y: 343, endPoint x: 966, endPoint y: 420, distance: 164.2
click at [966, 420] on img at bounding box center [784, 330] width 866 height 488
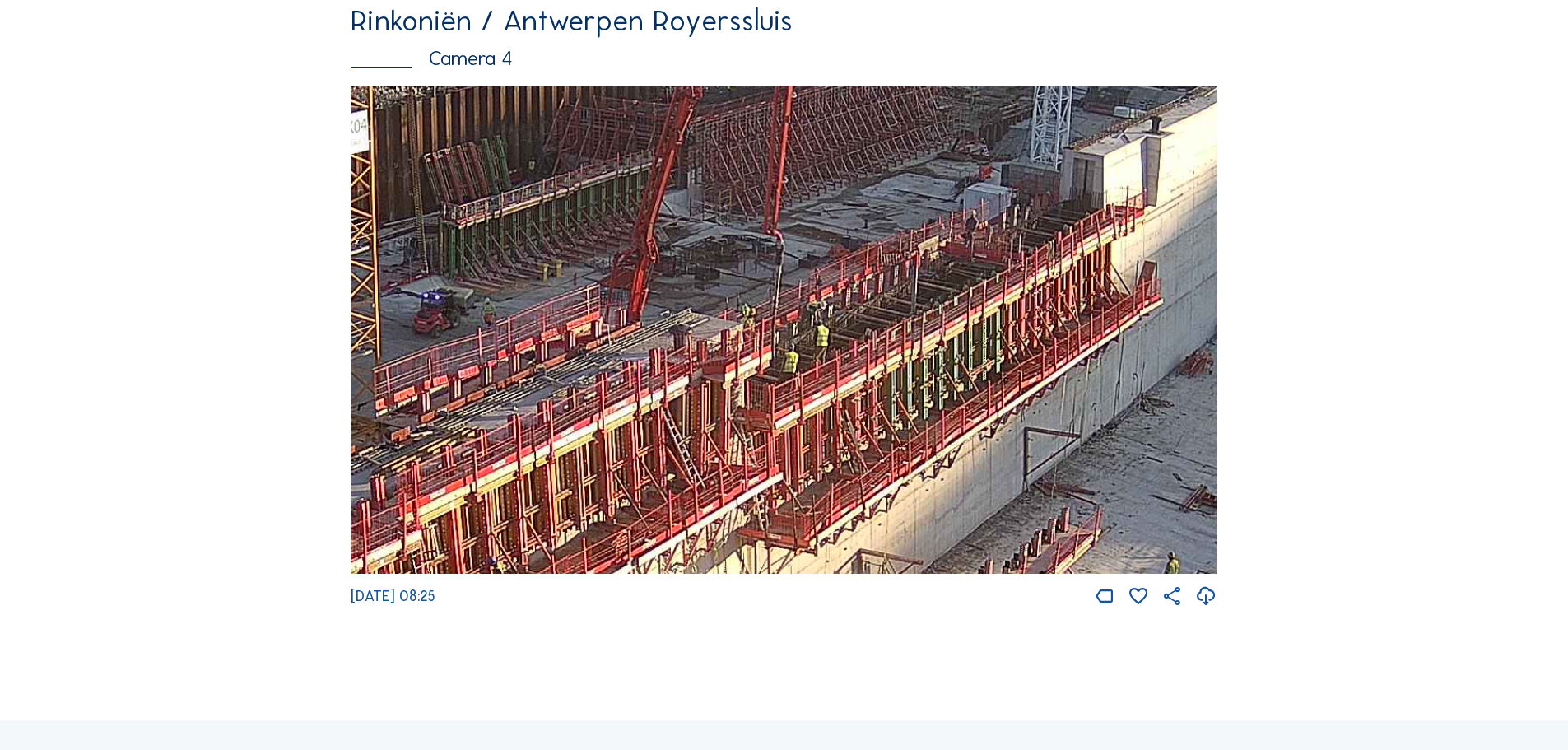
drag, startPoint x: 1048, startPoint y: 310, endPoint x: 595, endPoint y: 594, distance: 534.7
click at [595, 575] on img at bounding box center [784, 330] width 866 height 488
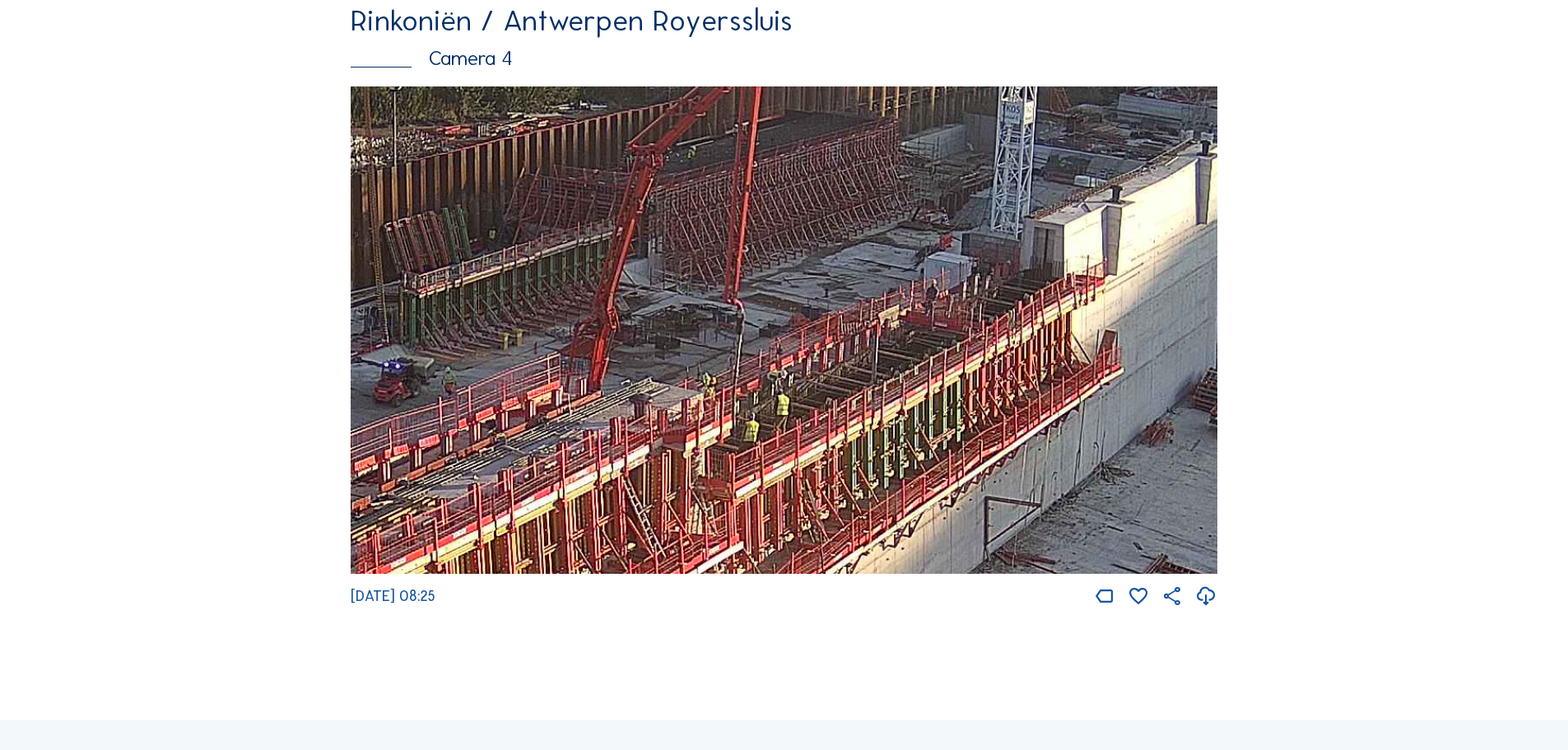
drag, startPoint x: 936, startPoint y: 346, endPoint x: 903, endPoint y: 407, distance: 69.4
click at [903, 407] on img at bounding box center [784, 330] width 866 height 488
